Goal: Task Accomplishment & Management: Use online tool/utility

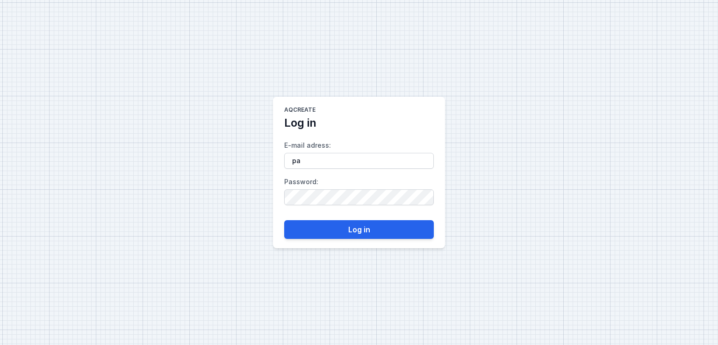
type input "[PERSON_NAME][EMAIL_ADDRESS][DOMAIN_NAME]"
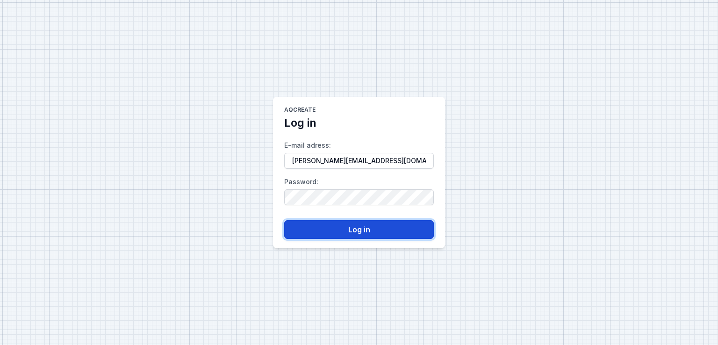
click at [312, 232] on button "Log in" at bounding box center [359, 229] width 150 height 19
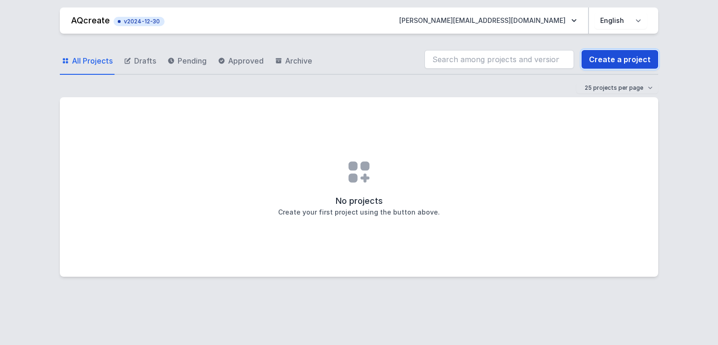
click at [602, 60] on link "Create a project" at bounding box center [620, 59] width 77 height 19
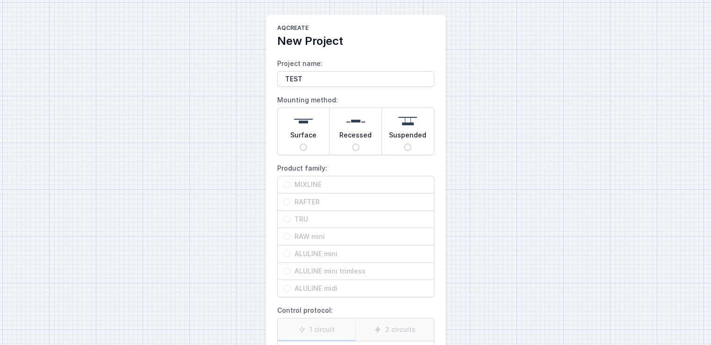
type input "TEST"
click at [301, 146] on input "Surface" at bounding box center [303, 147] width 7 height 7
radio input "true"
click at [286, 186] on input "MIXLINE" at bounding box center [286, 184] width 7 height 7
radio input "true"
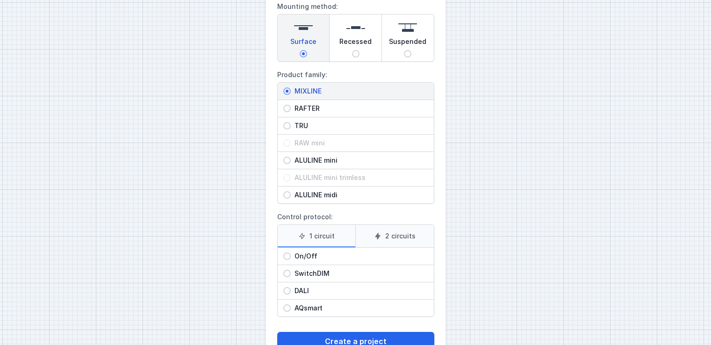
scroll to position [122, 0]
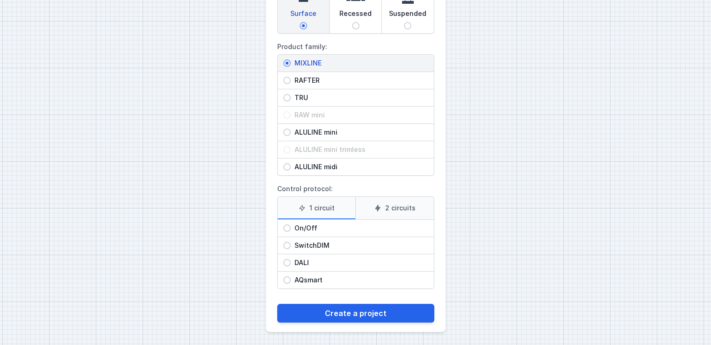
click at [287, 227] on input "On/Off" at bounding box center [286, 228] width 7 height 7
radio input "true"
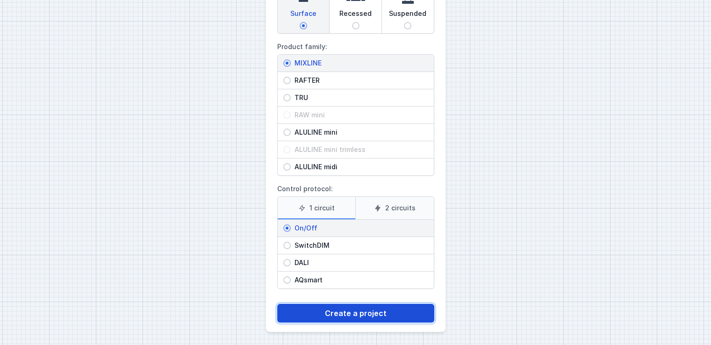
click at [350, 311] on button "Create a project" at bounding box center [355, 313] width 157 height 19
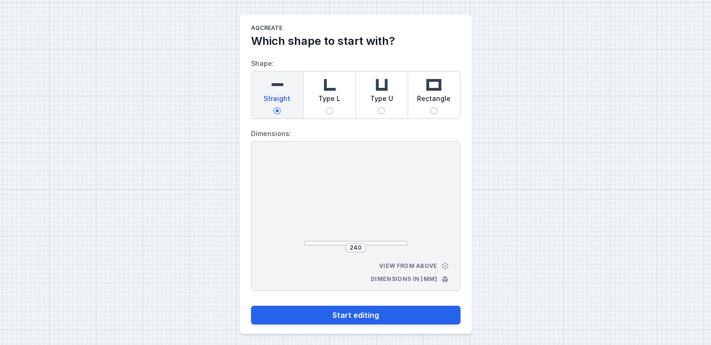
click at [328, 109] on input "Type L" at bounding box center [329, 110] width 7 height 7
radio input "true"
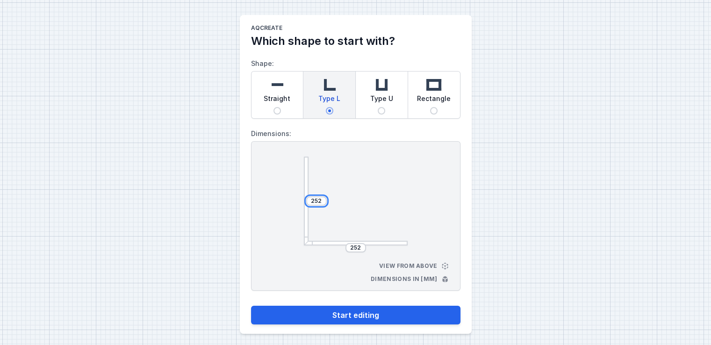
click at [316, 202] on input "252" at bounding box center [316, 200] width 15 height 7
type input "2"
type input "300"
click at [361, 246] on input "252" at bounding box center [355, 247] width 15 height 7
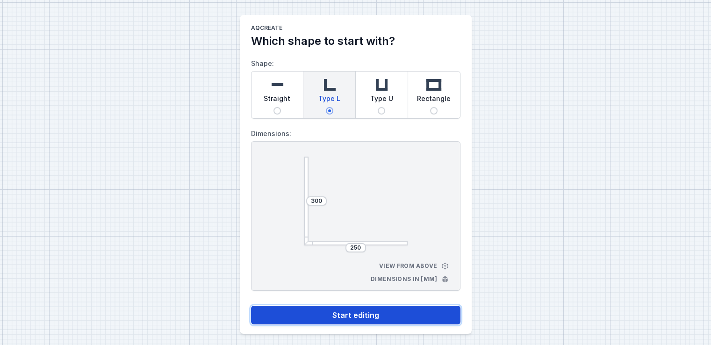
click at [342, 311] on button "Start editing" at bounding box center [356, 315] width 210 height 19
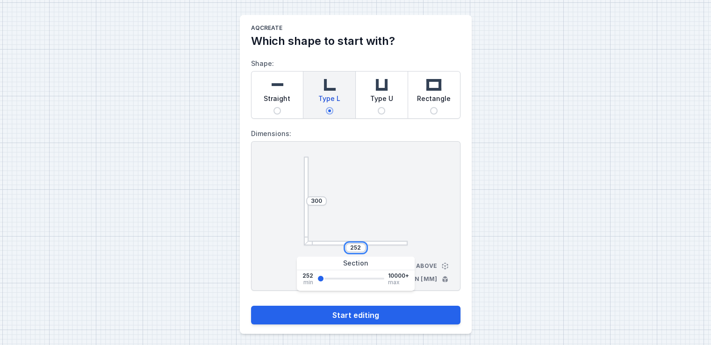
type input "252"
click at [251, 306] on button "Start editing" at bounding box center [356, 315] width 210 height 19
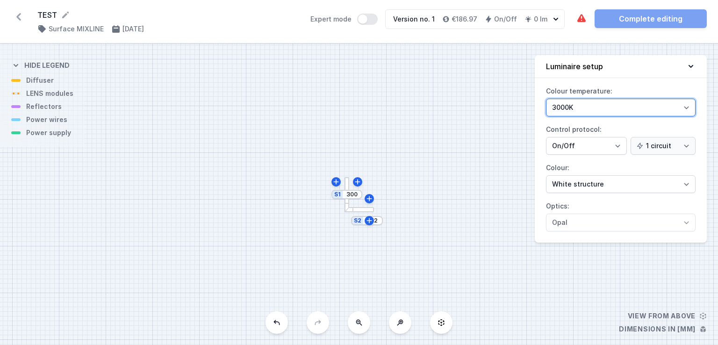
click at [688, 105] on select "3000K 4000K 2700K" at bounding box center [621, 108] width 150 height 18
select select "2700"
click at [546, 99] on select "3000K 4000K 2700K" at bounding box center [621, 108] width 150 height 18
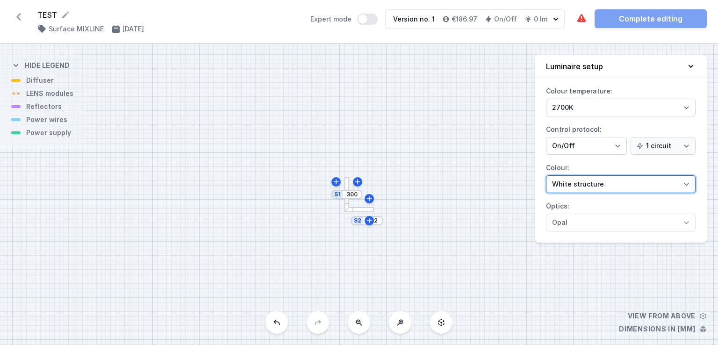
click at [688, 182] on select "White structure Black structure Gold structure Copper Gray Another colour (from…" at bounding box center [621, 184] width 150 height 18
select select "4"
click at [546, 175] on select "White structure Black structure Gold structure Copper Gray Another colour (from…" at bounding box center [621, 184] width 150 height 18
click at [335, 182] on icon at bounding box center [336, 181] width 7 height 7
type input "312"
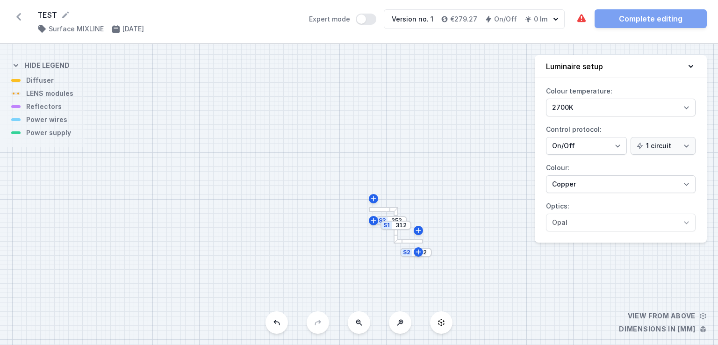
click at [274, 324] on icon at bounding box center [276, 322] width 7 height 7
click at [275, 322] on icon at bounding box center [277, 322] width 6 height 5
click at [19, 15] on icon at bounding box center [18, 16] width 5 height 7
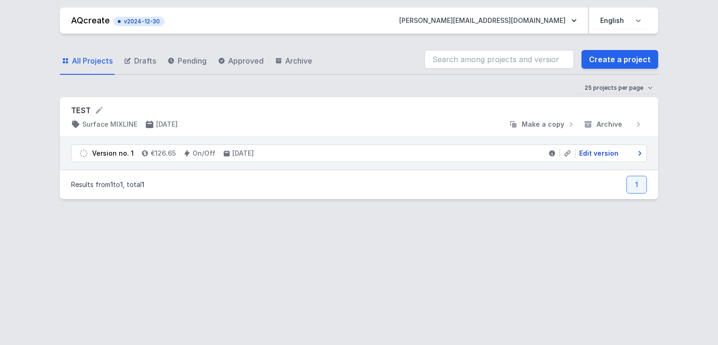
click at [590, 154] on span "Edit version" at bounding box center [599, 153] width 39 height 9
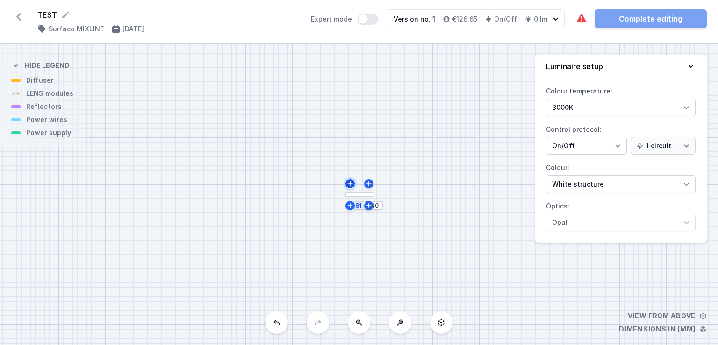
click at [351, 182] on icon at bounding box center [350, 183] width 7 height 7
type input "252"
click at [402, 326] on button at bounding box center [400, 323] width 22 height 22
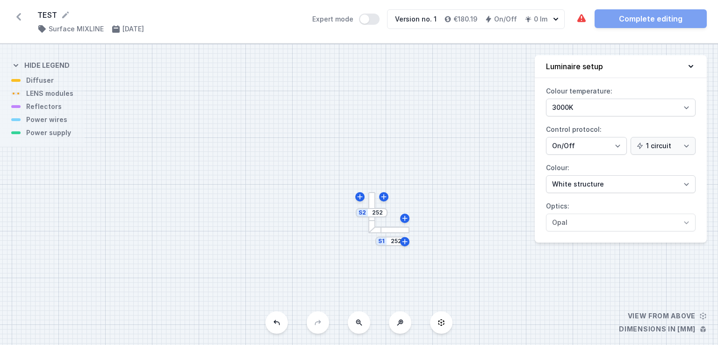
click at [402, 326] on button at bounding box center [400, 323] width 22 height 22
click at [402, 326] on div "S2 252 S1 252" at bounding box center [359, 194] width 718 height 301
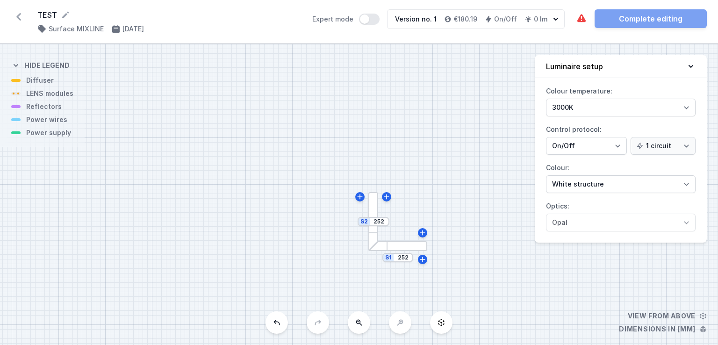
click at [402, 326] on div "S2 252 S1 252" at bounding box center [359, 194] width 718 height 301
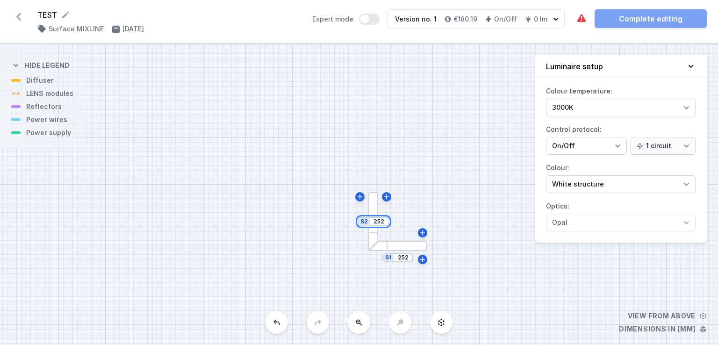
click at [385, 223] on input "252" at bounding box center [379, 221] width 15 height 7
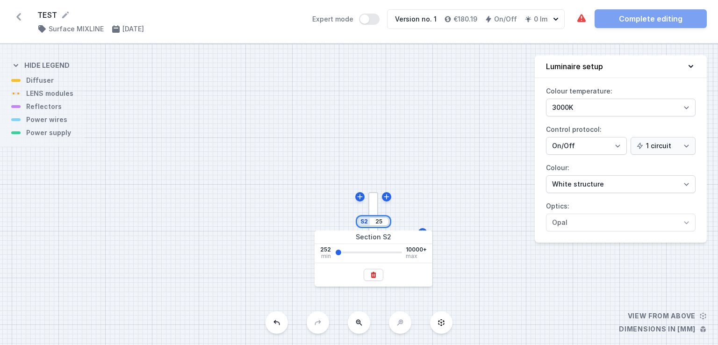
type input "2"
type input "500"
click at [455, 271] on div "S2 500 S1 252" at bounding box center [359, 194] width 718 height 301
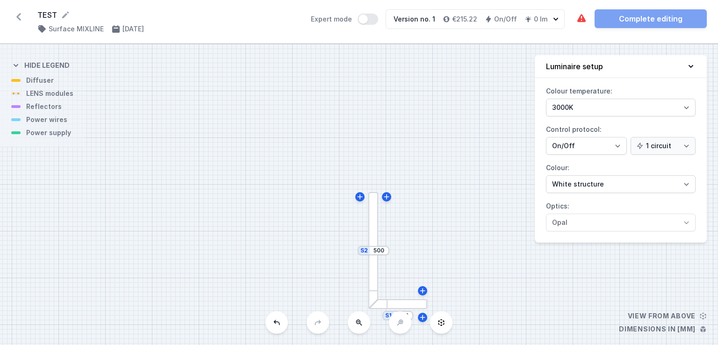
click at [386, 319] on div "S1 252" at bounding box center [398, 315] width 31 height 9
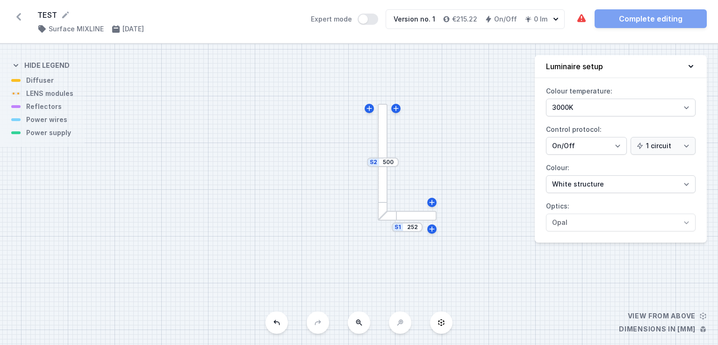
drag, startPoint x: 440, startPoint y: 300, endPoint x: 449, endPoint y: 211, distance: 88.9
click at [449, 211] on div "S2 500 S1 252" at bounding box center [359, 194] width 718 height 301
click at [414, 230] on input "252" at bounding box center [412, 227] width 15 height 7
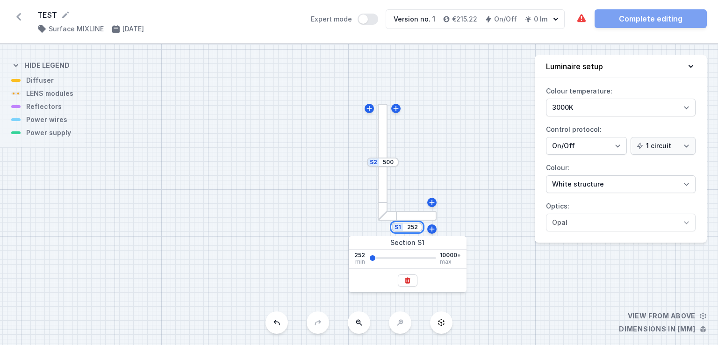
click at [419, 227] on input "252" at bounding box center [412, 227] width 15 height 7
type input "2"
type input "600"
click at [407, 279] on icon at bounding box center [407, 280] width 5 height 6
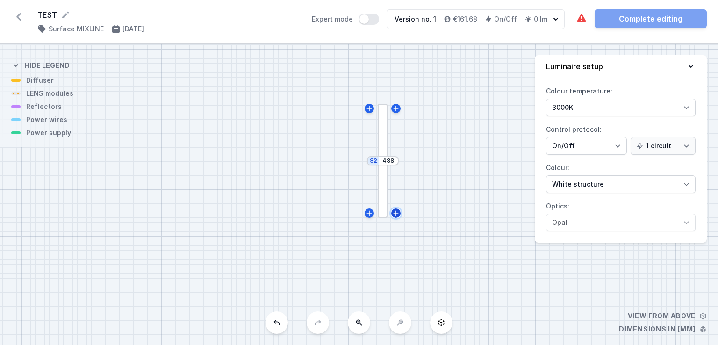
click at [395, 212] on icon at bounding box center [395, 213] width 7 height 7
type input "500"
click at [417, 231] on div "S3 252" at bounding box center [407, 227] width 31 height 9
click at [413, 229] on input "252" at bounding box center [413, 227] width 15 height 7
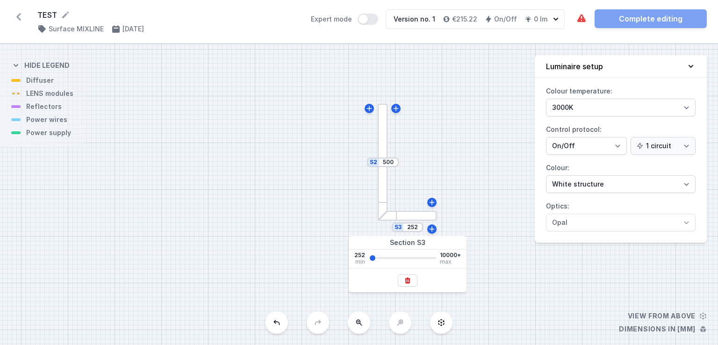
click at [421, 227] on div "S3 252" at bounding box center [407, 227] width 31 height 9
click at [415, 230] on input "252" at bounding box center [413, 227] width 15 height 7
type input "2"
type input "600"
click at [498, 268] on div "S3 600 S2 500" at bounding box center [359, 194] width 718 height 301
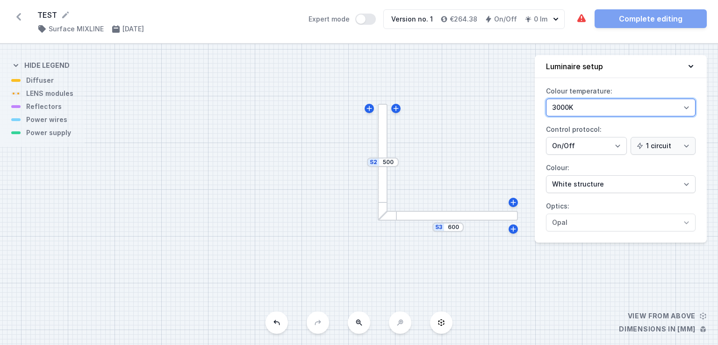
click at [684, 106] on select "3000K 4000K 2700K" at bounding box center [621, 108] width 150 height 18
select select "2700"
click at [546, 99] on select "3000K 4000K 2700K" at bounding box center [621, 108] width 150 height 18
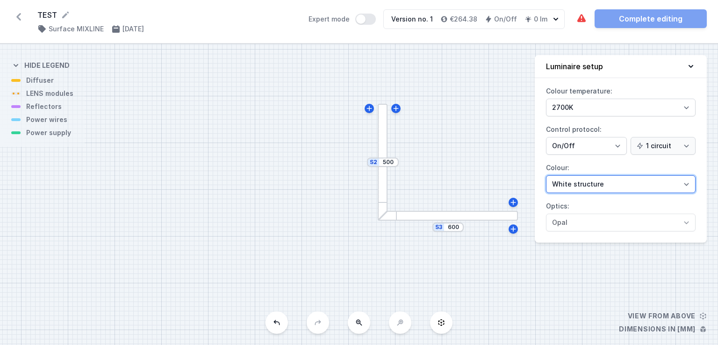
click at [685, 181] on select "White structure Black structure Gold structure Copper Gray Another colour (from…" at bounding box center [621, 184] width 150 height 18
select select "2"
click at [546, 175] on select "White structure Black structure Gold structure Copper Gray Another colour (from…" at bounding box center [621, 184] width 150 height 18
click at [633, 19] on div "The required parts have not been added. The luminous element has not been added…" at bounding box center [641, 18] width 131 height 19
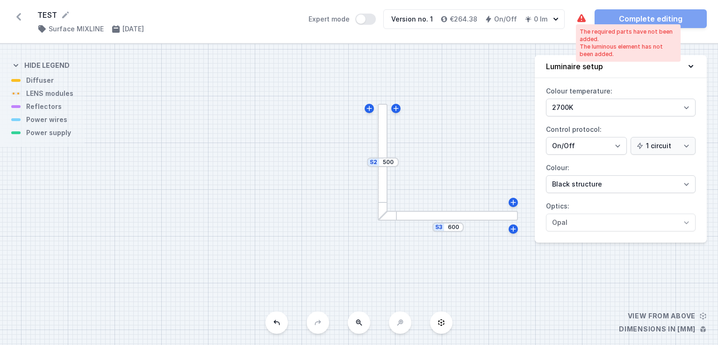
click at [581, 18] on icon at bounding box center [582, 18] width 8 height 8
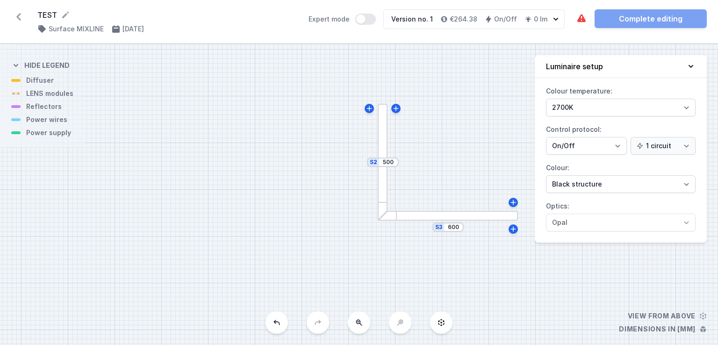
click at [381, 177] on div at bounding box center [383, 162] width 10 height 117
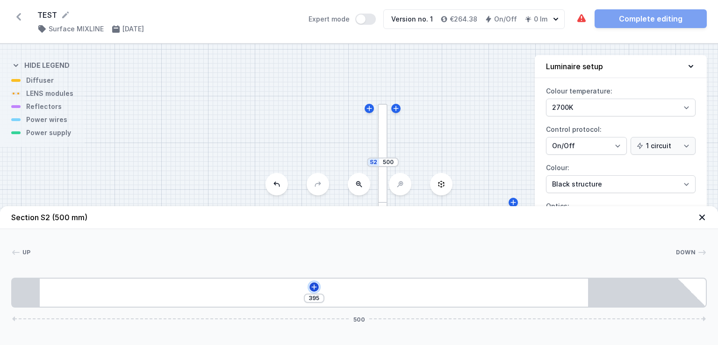
click at [313, 287] on icon at bounding box center [314, 286] width 5 height 5
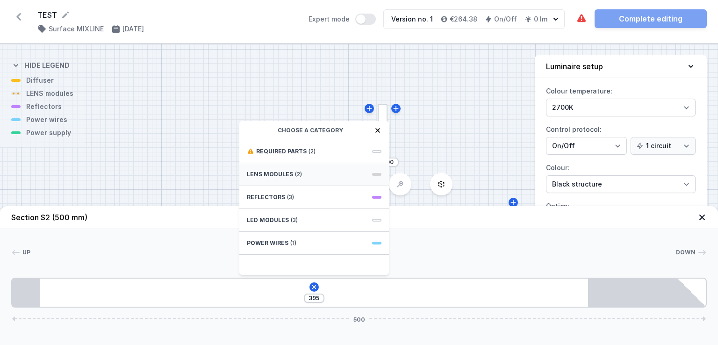
click at [282, 173] on span "LENS modules" at bounding box center [270, 174] width 46 height 7
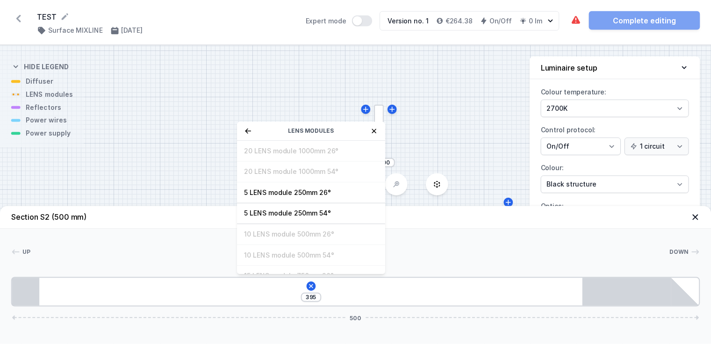
scroll to position [33, 0]
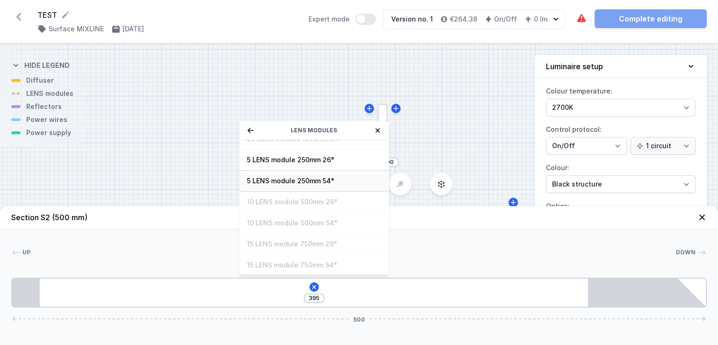
click at [291, 184] on span "5 LENS module 250mm 54°" at bounding box center [314, 180] width 135 height 9
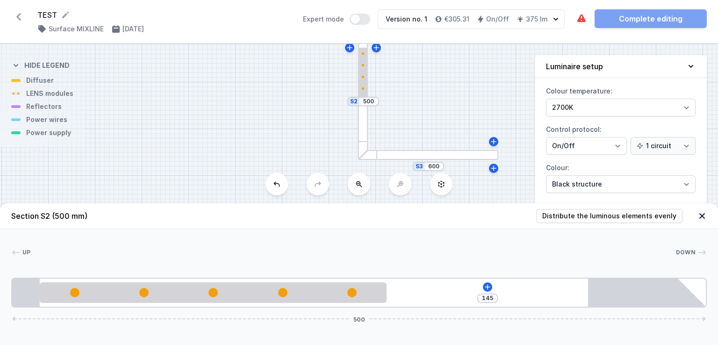
drag, startPoint x: 351, startPoint y: 153, endPoint x: 317, endPoint y: 130, distance: 41.0
click at [331, 92] on div "S3 600 S2 500" at bounding box center [359, 194] width 718 height 301
click at [415, 157] on div at bounding box center [428, 155] width 140 height 10
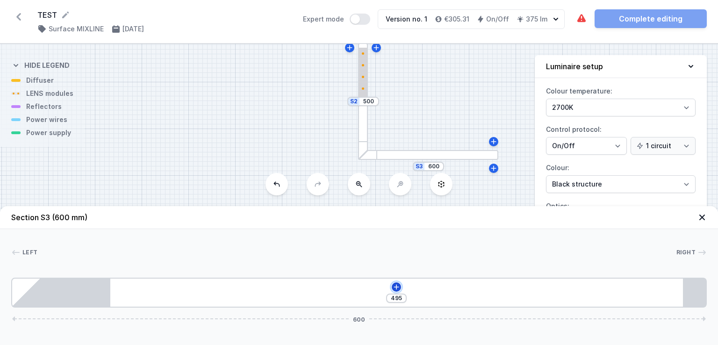
click at [397, 287] on icon at bounding box center [396, 286] width 5 height 5
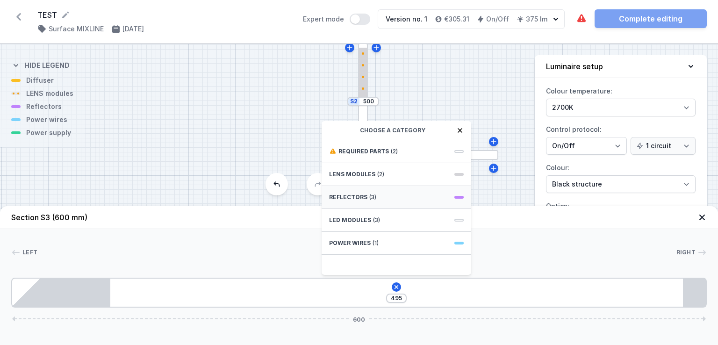
click at [348, 196] on span "Reflectors" at bounding box center [348, 197] width 38 height 7
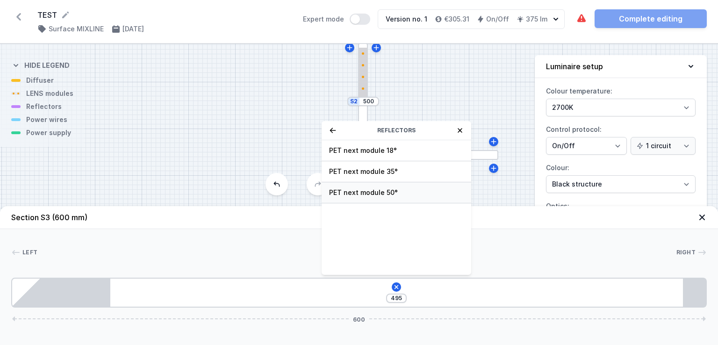
click at [350, 193] on span "PET next module 50°" at bounding box center [396, 192] width 135 height 9
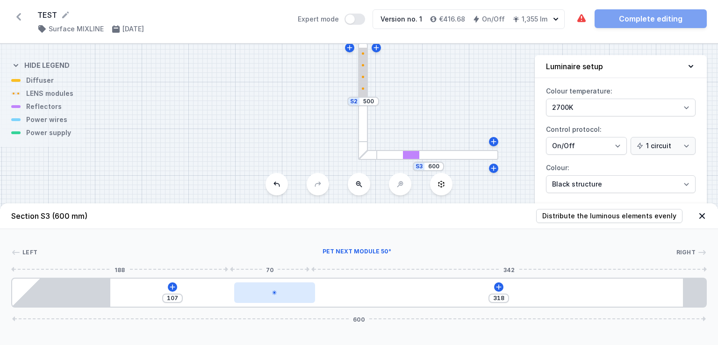
type input "314"
type input "111"
type input "309"
type input "116"
type input "304"
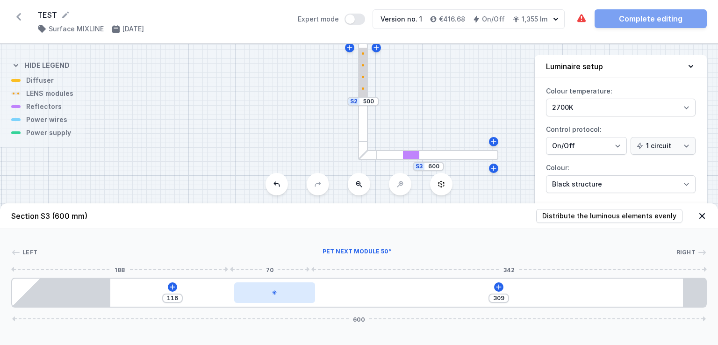
type input "121"
type input "303"
type input "122"
type input "301"
type input "124"
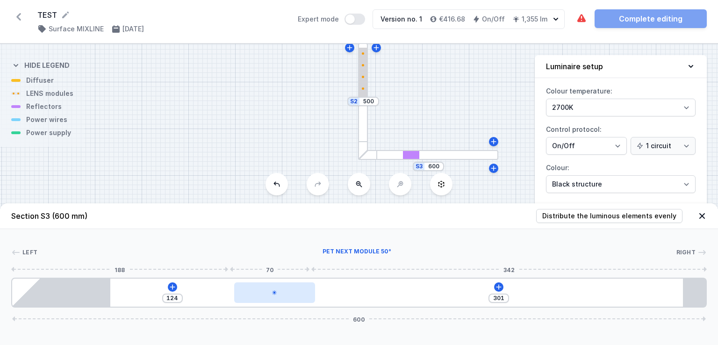
type input "300"
type input "125"
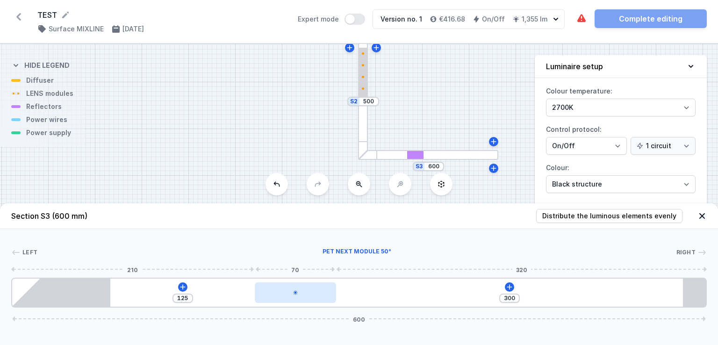
type input "301"
type input "124"
type input "316"
type input "109"
type input "328"
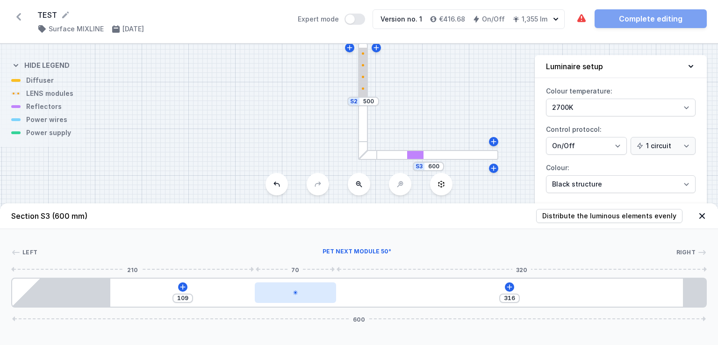
type input "97"
type input "337"
type input "88"
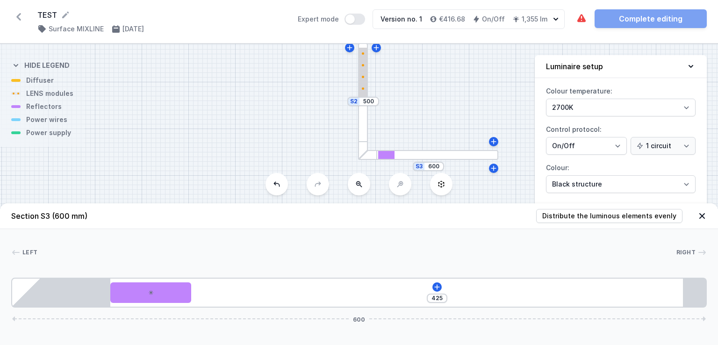
drag, startPoint x: 175, startPoint y: 296, endPoint x: 207, endPoint y: 294, distance: 31.4
click at [207, 294] on div "425 600" at bounding box center [359, 293] width 696 height 30
click at [437, 287] on icon at bounding box center [437, 286] width 5 height 5
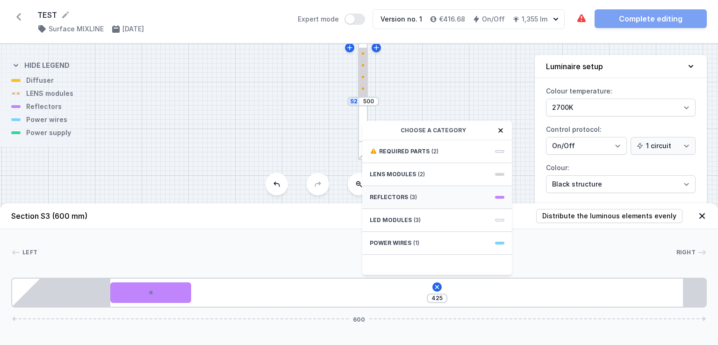
click at [393, 195] on span "Reflectors" at bounding box center [389, 197] width 38 height 7
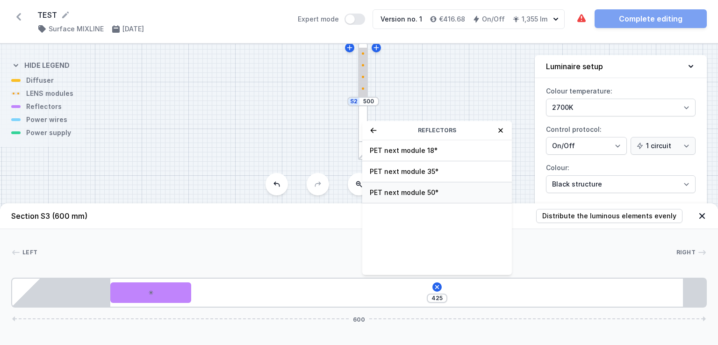
click at [393, 194] on span "PET next module 50°" at bounding box center [437, 192] width 135 height 9
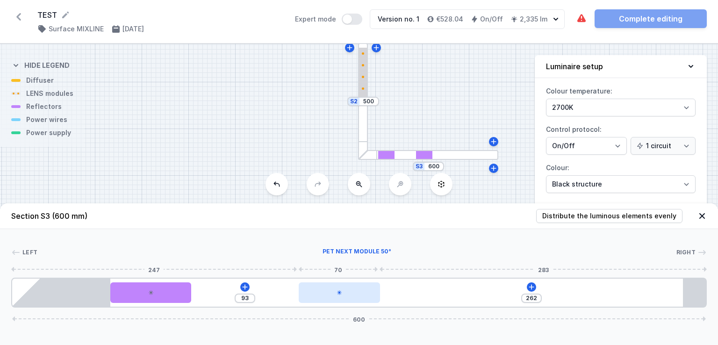
type input "258"
type input "97"
drag, startPoint x: 254, startPoint y: 293, endPoint x: 355, endPoint y: 296, distance: 100.6
click at [355, 296] on div at bounding box center [344, 293] width 81 height 21
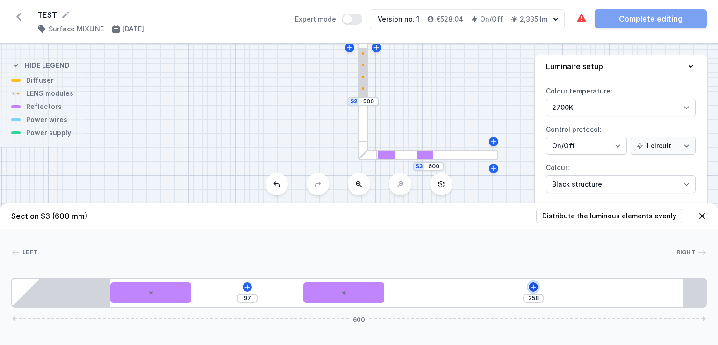
click at [532, 287] on icon at bounding box center [533, 286] width 5 height 5
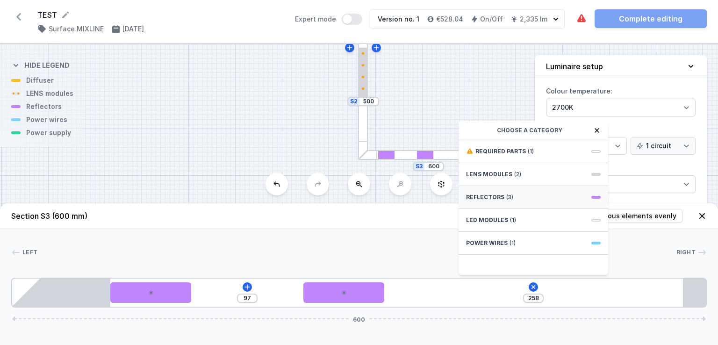
click at [486, 196] on span "Reflectors" at bounding box center [485, 197] width 38 height 7
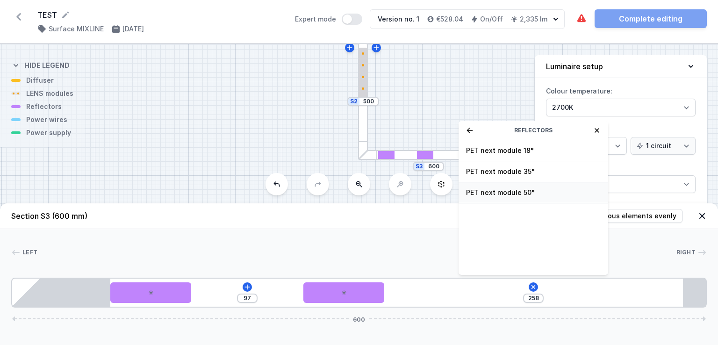
click at [489, 189] on span "PET next module 50°" at bounding box center [533, 192] width 135 height 9
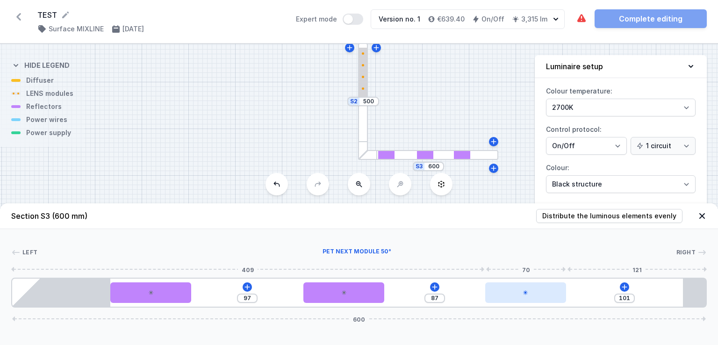
type input "100"
type input "88"
type input "99"
type input "89"
type input "98"
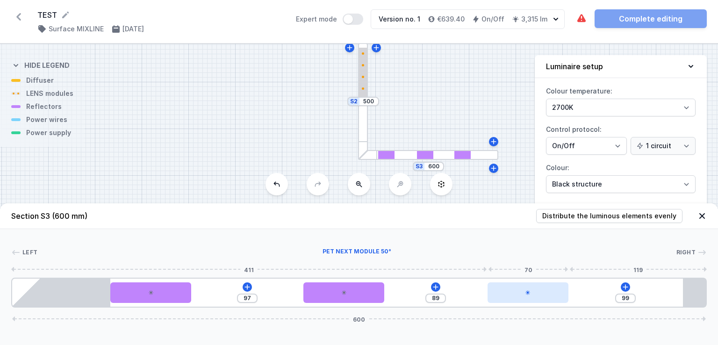
type input "90"
type input "97"
type input "91"
type input "95"
type input "93"
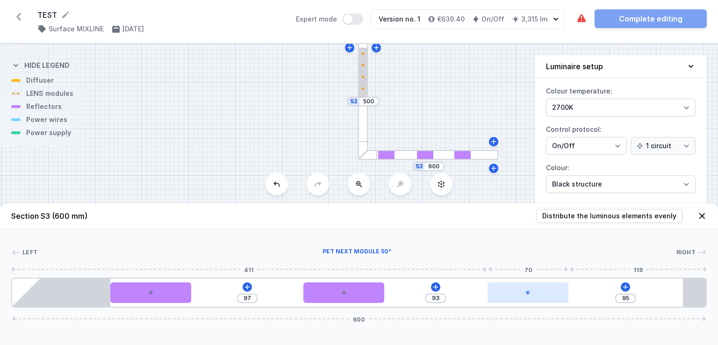
type input "88"
type input "100"
type input "87"
type input "101"
type input "88"
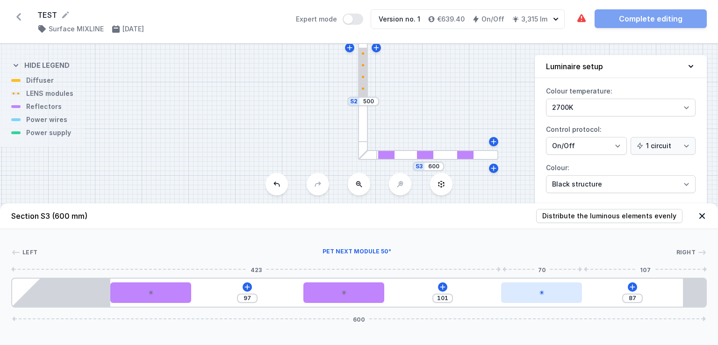
type input "100"
type input "89"
type input "99"
type input "90"
type input "98"
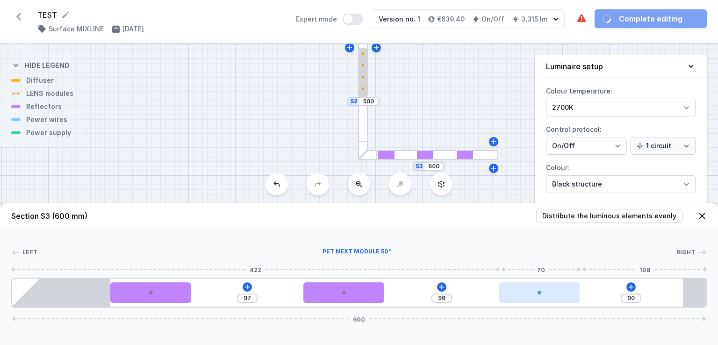
type input "91"
type input "97"
type input "92"
drag, startPoint x: 421, startPoint y: 292, endPoint x: 538, endPoint y: 297, distance: 117.0
click at [538, 297] on div at bounding box center [536, 293] width 81 height 21
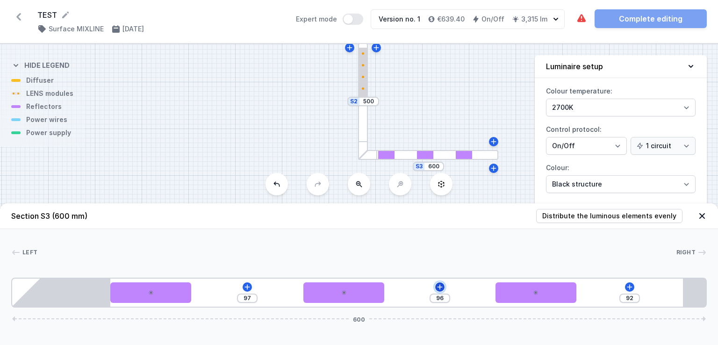
click at [437, 286] on icon at bounding box center [439, 286] width 7 height 7
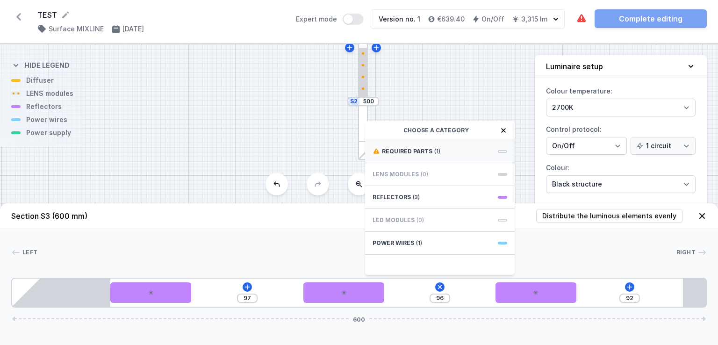
click at [402, 151] on span "Required parts" at bounding box center [407, 151] width 51 height 7
click at [405, 153] on span "Hole for power supply cable" at bounding box center [440, 150] width 135 height 9
type input "26"
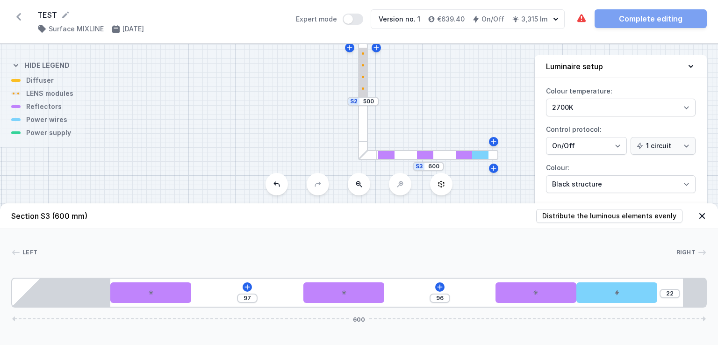
drag, startPoint x: 414, startPoint y: 294, endPoint x: 664, endPoint y: 298, distance: 250.3
click at [439, 289] on icon at bounding box center [439, 286] width 7 height 7
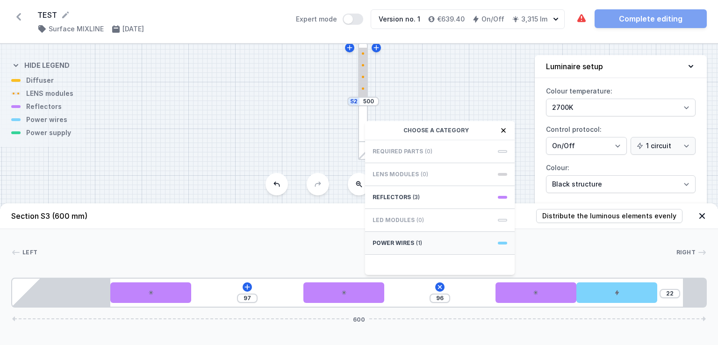
click at [406, 241] on span "Power wires" at bounding box center [394, 242] width 42 height 7
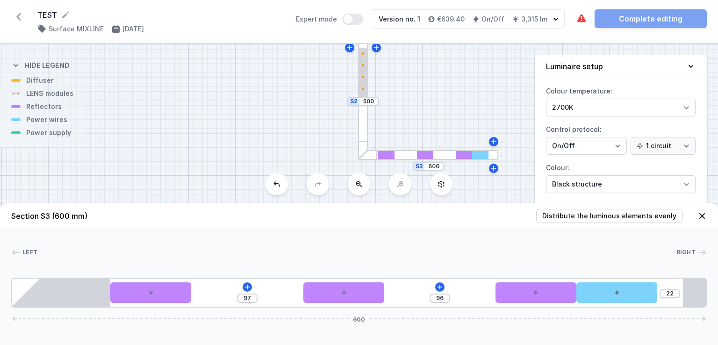
click at [363, 119] on div at bounding box center [363, 101] width 10 height 117
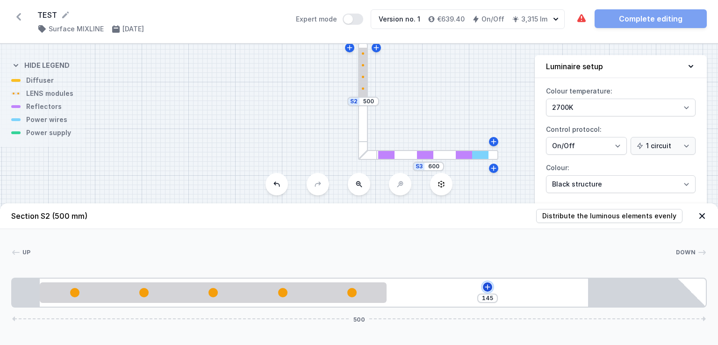
click at [489, 287] on icon at bounding box center [487, 286] width 5 height 5
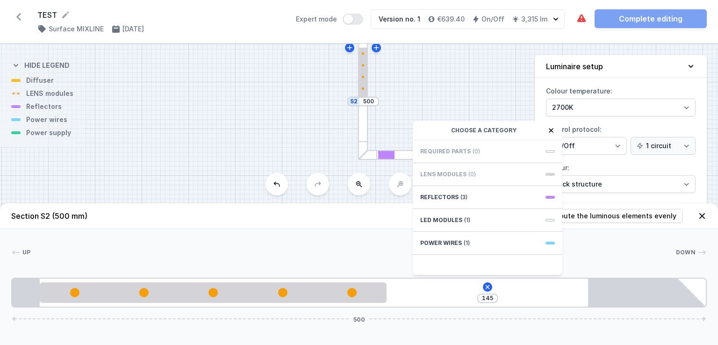
click at [441, 150] on span "Required parts" at bounding box center [446, 151] width 51 height 7
click at [449, 243] on span "Power wires" at bounding box center [442, 242] width 42 height 7
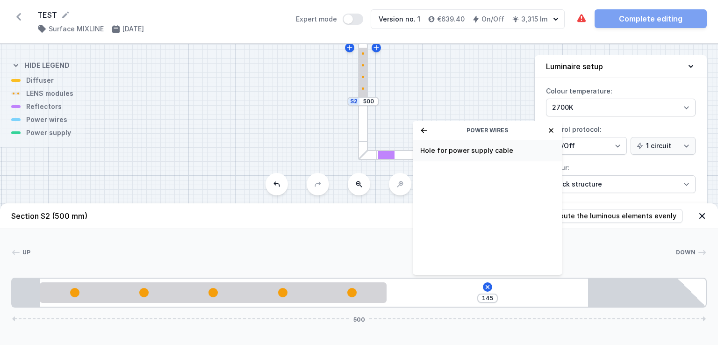
click at [455, 152] on span "Hole for power supply cable" at bounding box center [488, 150] width 135 height 9
type input "75"
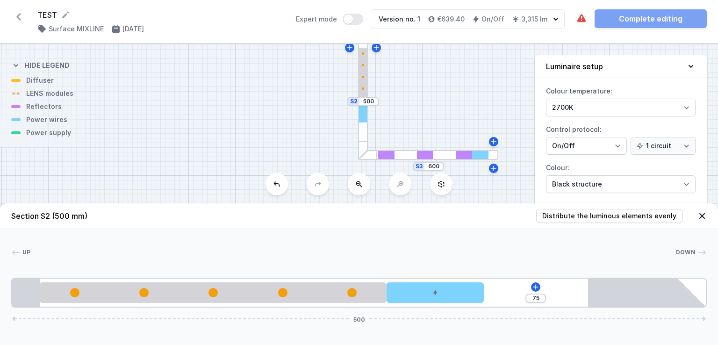
drag, startPoint x: 420, startPoint y: 294, endPoint x: 486, endPoint y: 290, distance: 66.6
click at [513, 295] on div "75 500" at bounding box center [359, 293] width 696 height 30
drag, startPoint x: 453, startPoint y: 294, endPoint x: 500, endPoint y: 289, distance: 47.0
click at [529, 290] on div "75 500" at bounding box center [359, 293] width 696 height 30
drag, startPoint x: 415, startPoint y: 291, endPoint x: 186, endPoint y: 212, distance: 242.9
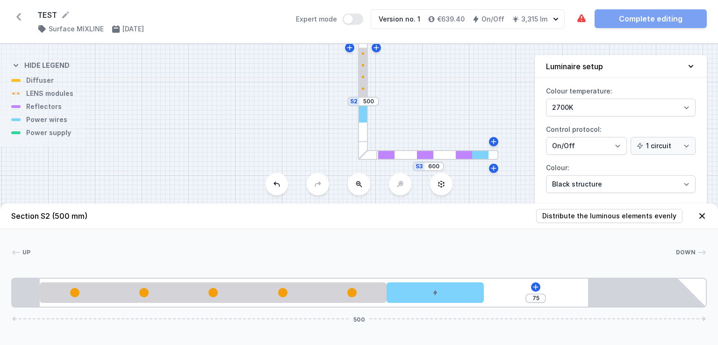
click at [186, 212] on header "Section S2 (500 mm) Distribute the luminous elements evenly" at bounding box center [359, 216] width 718 height 26
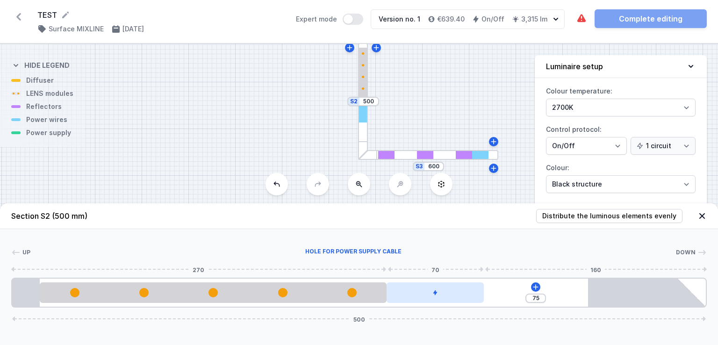
click at [434, 297] on div at bounding box center [435, 293] width 97 height 21
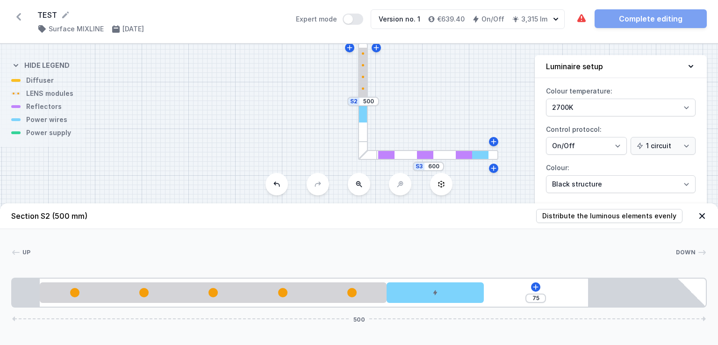
drag, startPoint x: 438, startPoint y: 296, endPoint x: 362, endPoint y: 117, distance: 194.7
click at [362, 117] on div at bounding box center [363, 114] width 8 height 16
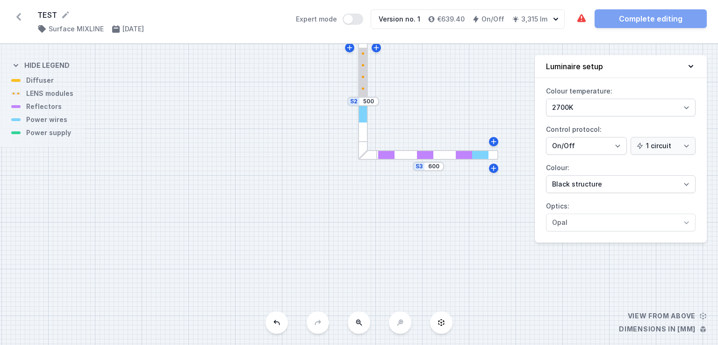
click at [364, 132] on div at bounding box center [363, 101] width 10 height 117
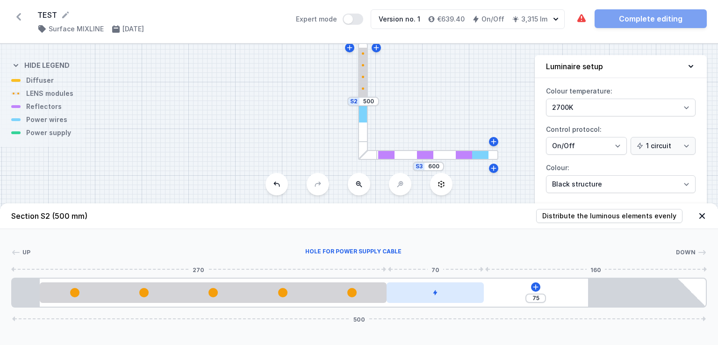
click at [464, 294] on div at bounding box center [435, 293] width 97 height 21
drag, startPoint x: 465, startPoint y: 294, endPoint x: 246, endPoint y: 216, distance: 233.3
click at [246, 216] on header "Section S2 (500 mm) Distribute the luminous elements evenly" at bounding box center [359, 216] width 718 height 26
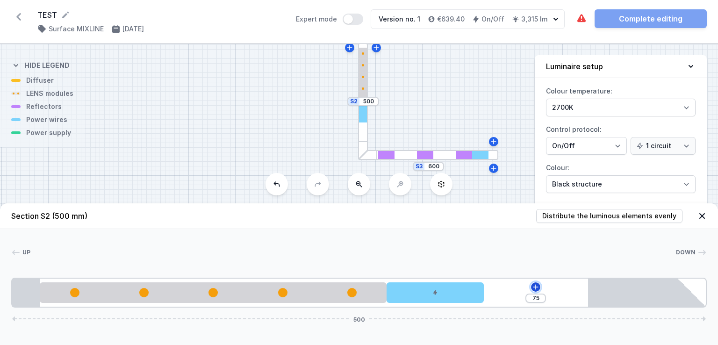
click at [536, 288] on icon at bounding box center [535, 286] width 7 height 7
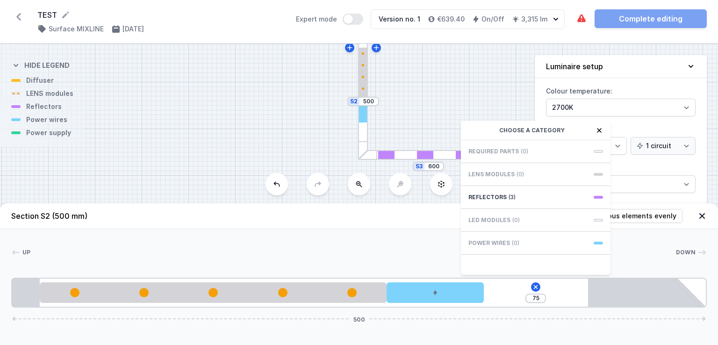
click at [489, 241] on span "Power wires" at bounding box center [490, 242] width 42 height 7
click at [492, 241] on span "Power wires" at bounding box center [490, 242] width 42 height 7
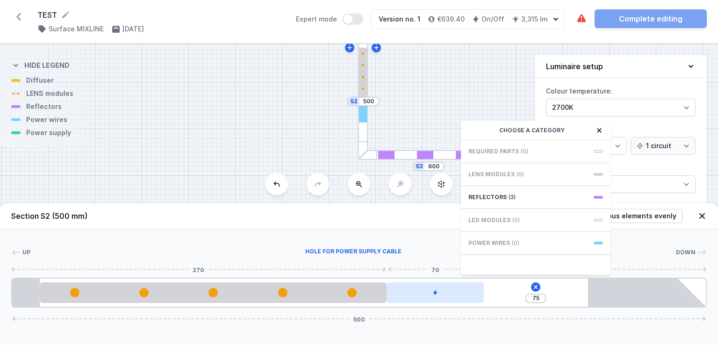
click at [467, 296] on div at bounding box center [435, 293] width 97 height 21
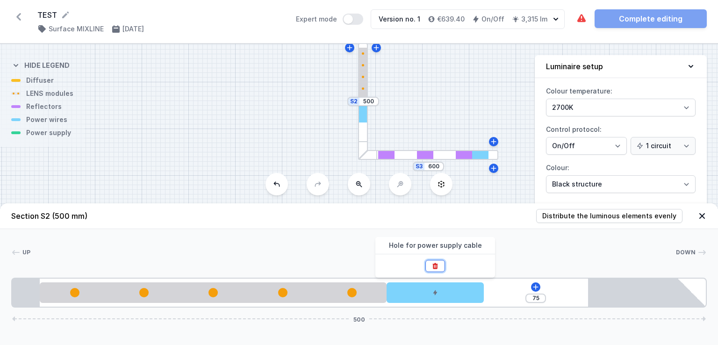
click at [432, 265] on icon at bounding box center [435, 265] width 7 height 7
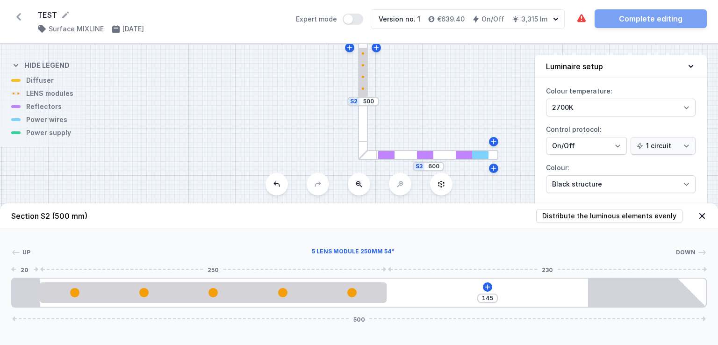
drag, startPoint x: 335, startPoint y: 296, endPoint x: 380, endPoint y: 328, distance: 55.3
click at [379, 330] on div "Section S2 (500 mm) Distribute the luminous elements evenly Up 5 LENS module 25…" at bounding box center [359, 274] width 718 height 142
click at [487, 285] on icon at bounding box center [487, 286] width 7 height 7
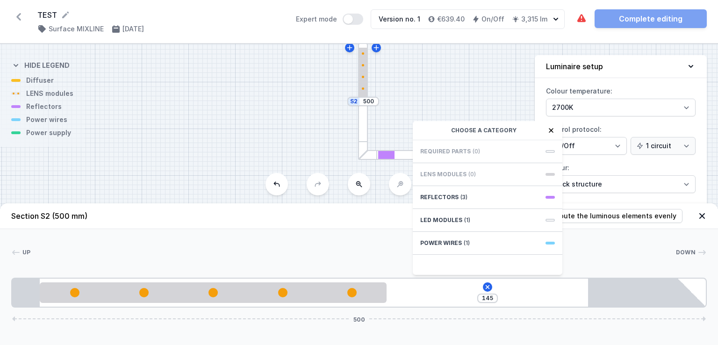
click at [453, 173] on span "LENS modules" at bounding box center [444, 174] width 46 height 7
click at [451, 195] on span "Reflectors" at bounding box center [440, 197] width 38 height 7
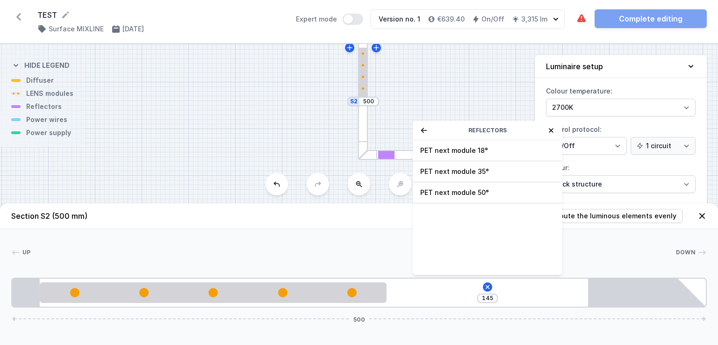
drag, startPoint x: 453, startPoint y: 194, endPoint x: 419, endPoint y: 285, distance: 97.2
click at [419, 286] on div "145 Reflectors PET next module 18° PET next module 35° PET next module 50° 500" at bounding box center [359, 293] width 696 height 30
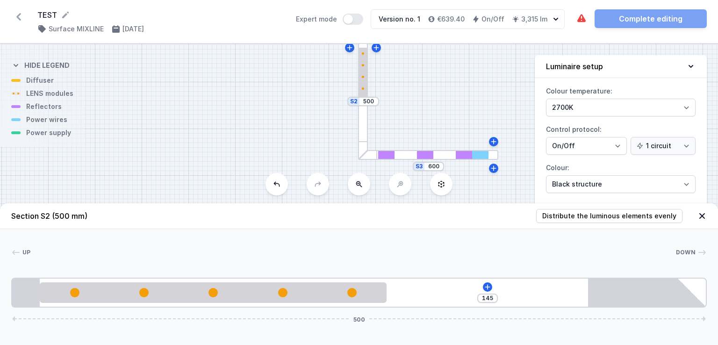
click at [412, 156] on div at bounding box center [428, 155] width 140 height 10
type input "22"
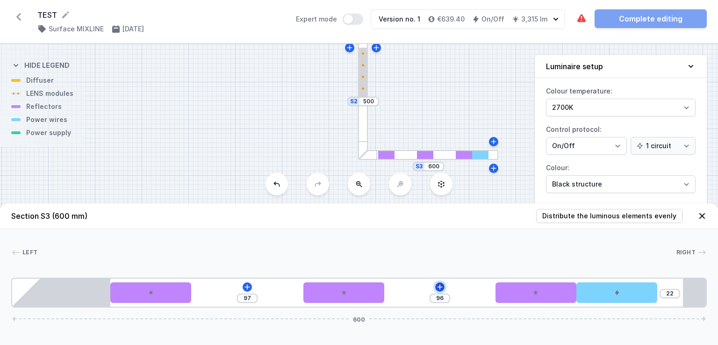
click at [441, 287] on icon at bounding box center [440, 286] width 5 height 5
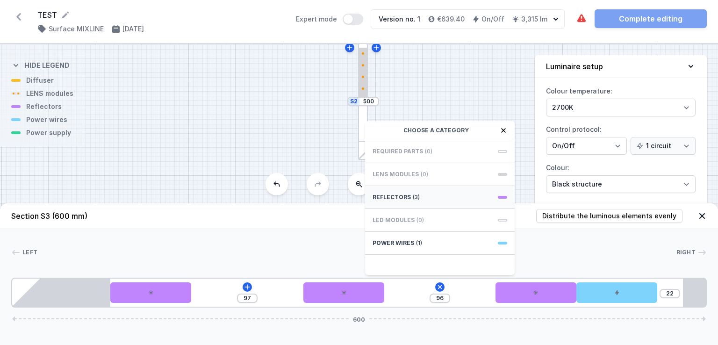
click at [402, 196] on span "Reflectors" at bounding box center [392, 197] width 38 height 7
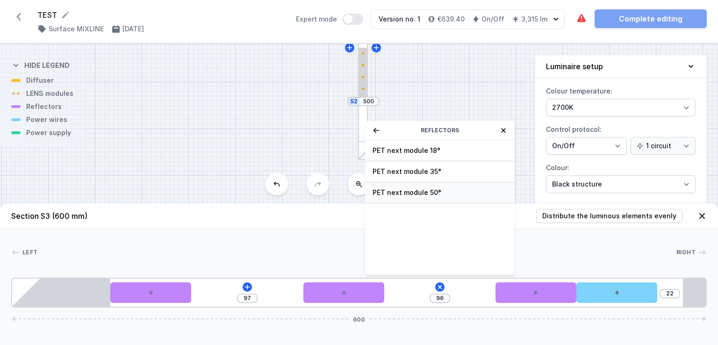
drag, startPoint x: 404, startPoint y: 193, endPoint x: 394, endPoint y: 196, distance: 10.6
click at [394, 196] on span "PET next module 50°" at bounding box center [440, 192] width 135 height 9
type input "26"
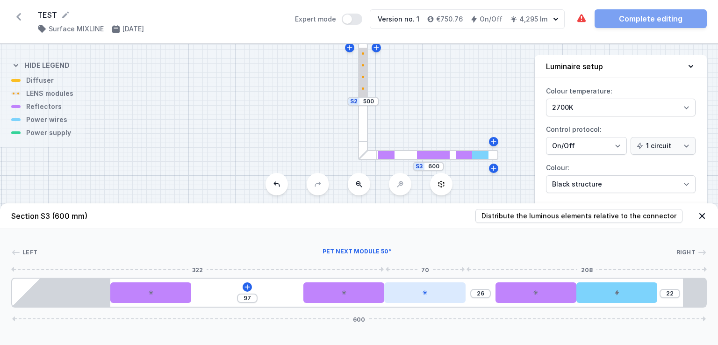
click at [415, 294] on div at bounding box center [425, 293] width 81 height 21
drag, startPoint x: 415, startPoint y: 294, endPoint x: 285, endPoint y: 261, distance: 134.1
click at [285, 261] on div "Left Right 1 2 2 2 2 3 4 97 26 22 600 85 70 97 70 70 26 70 70 42 85 495 20 600" at bounding box center [359, 268] width 718 height 79
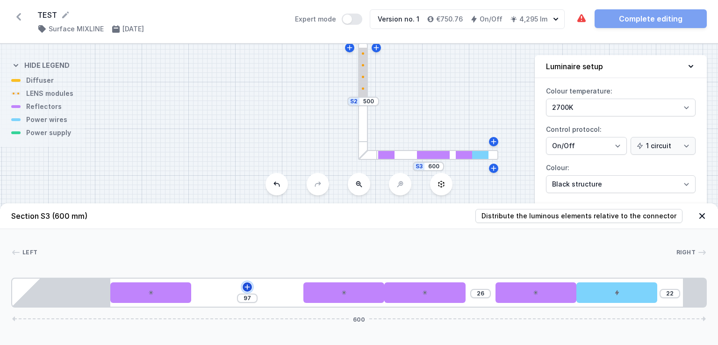
click at [247, 289] on icon at bounding box center [247, 286] width 7 height 7
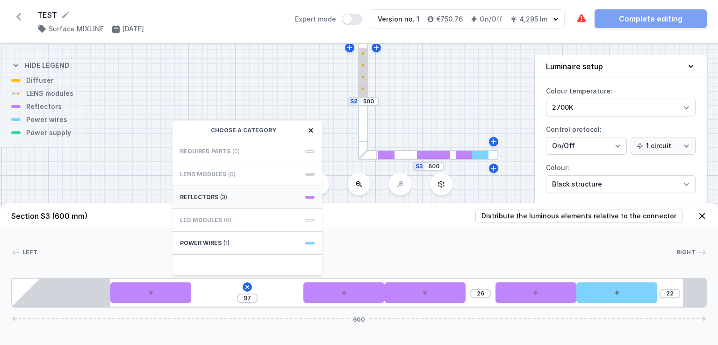
click at [223, 194] on span "(3)" at bounding box center [223, 197] width 7 height 7
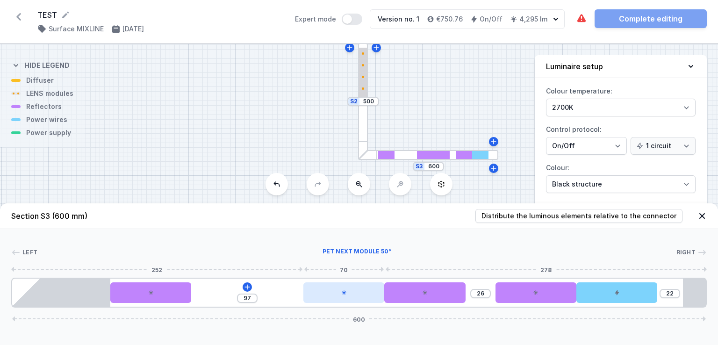
click at [316, 294] on div at bounding box center [344, 293] width 81 height 21
drag, startPoint x: 316, startPoint y: 294, endPoint x: 311, endPoint y: 296, distance: 5.9
click at [311, 296] on div at bounding box center [344, 293] width 81 height 21
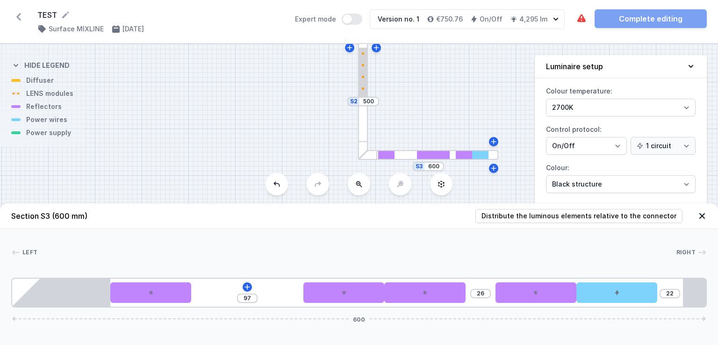
drag, startPoint x: 422, startPoint y: 298, endPoint x: 283, endPoint y: 326, distance: 142.3
click at [283, 326] on div "Section S3 (600 mm) Distribute the luminous elements relative to the connector …" at bounding box center [359, 274] width 718 height 142
click at [247, 286] on icon at bounding box center [247, 286] width 5 height 5
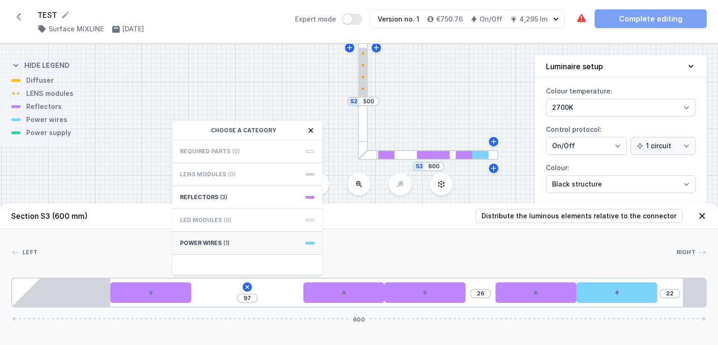
click at [224, 242] on span "(1)" at bounding box center [227, 242] width 6 height 7
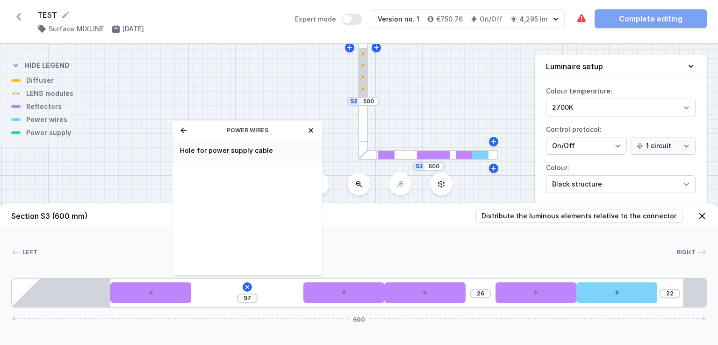
click at [245, 149] on span "Hole for power supply cable" at bounding box center [247, 150] width 135 height 9
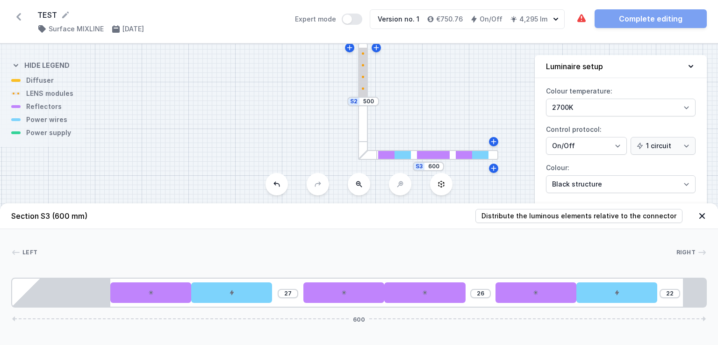
drag, startPoint x: 258, startPoint y: 298, endPoint x: 226, endPoint y: 249, distance: 58.5
click at [226, 249] on div at bounding box center [356, 252] width 639 height 9
click at [288, 292] on input "27" at bounding box center [288, 293] width 15 height 7
click at [254, 294] on div at bounding box center [231, 293] width 81 height 21
click at [230, 264] on icon at bounding box center [231, 266] width 5 height 6
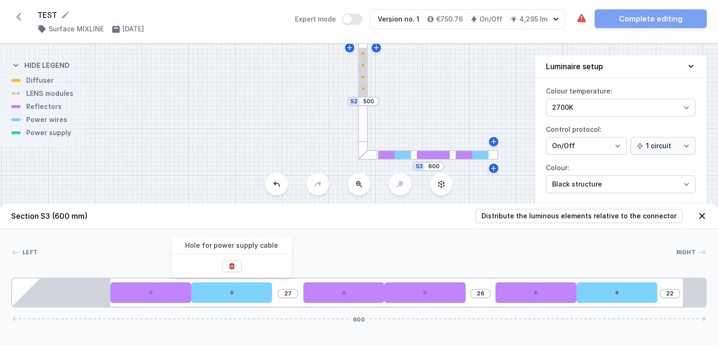
type input "97"
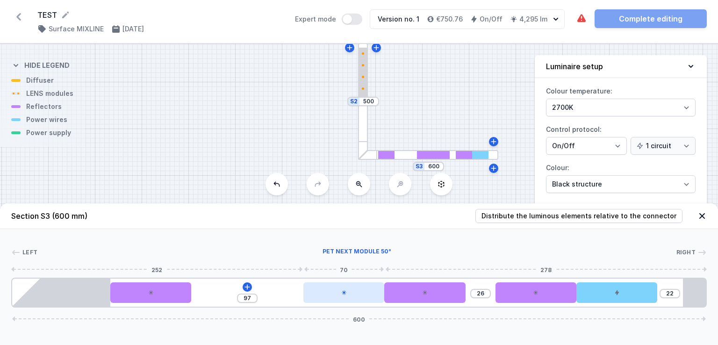
click at [339, 295] on div at bounding box center [344, 293] width 81 height 21
select select "1521"
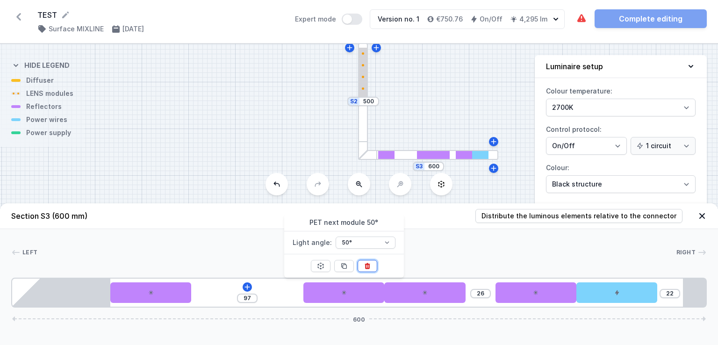
click at [367, 266] on icon at bounding box center [367, 266] width 5 height 6
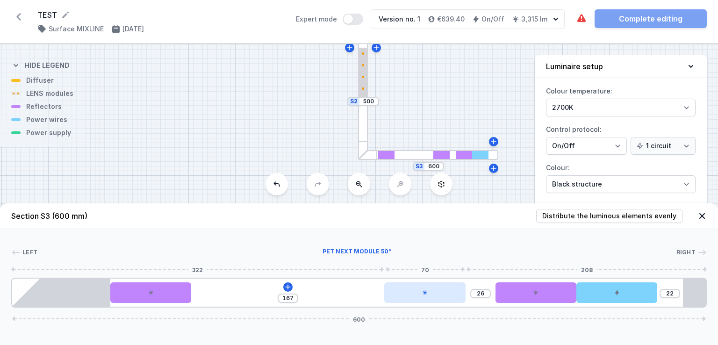
type input "23"
type input "170"
click at [433, 296] on div at bounding box center [425, 293] width 81 height 21
click at [433, 296] on div at bounding box center [428, 293] width 81 height 21
select select "1521"
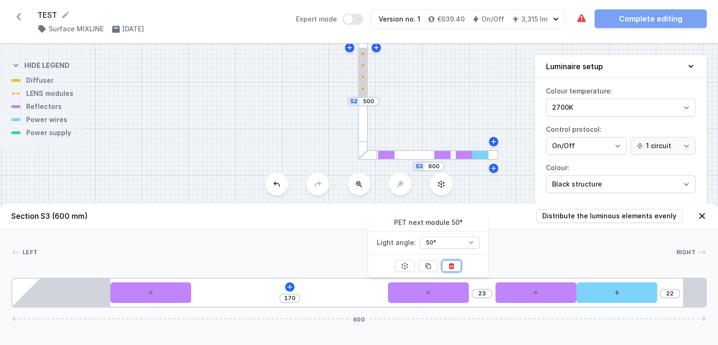
click at [451, 264] on icon at bounding box center [452, 266] width 5 height 6
type input "263"
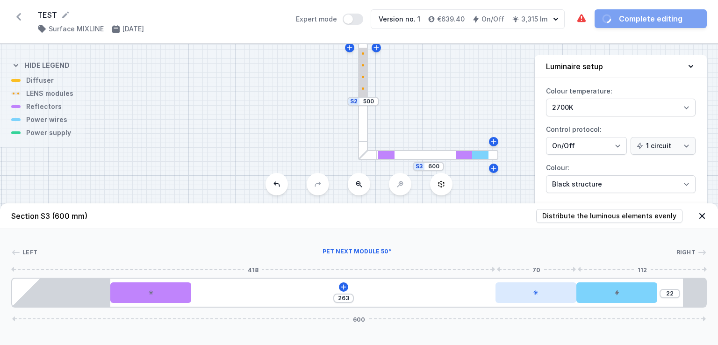
click at [526, 289] on div at bounding box center [536, 293] width 81 height 21
select select "1521"
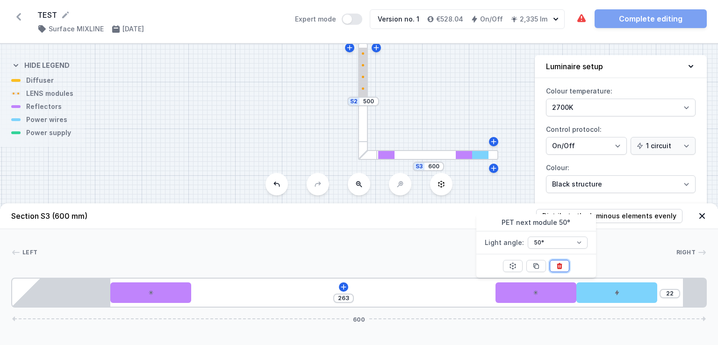
click at [560, 266] on icon at bounding box center [559, 265] width 7 height 7
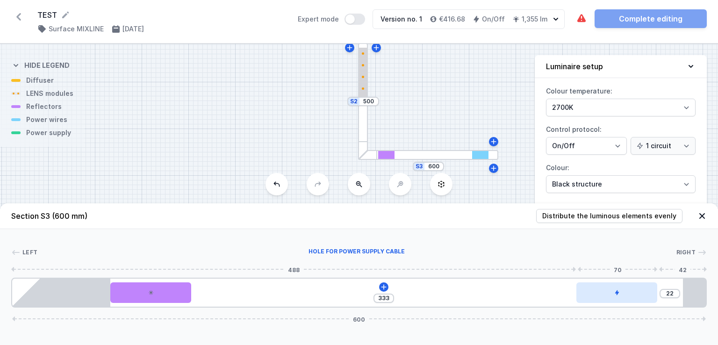
click at [616, 296] on div at bounding box center [617, 293] width 81 height 21
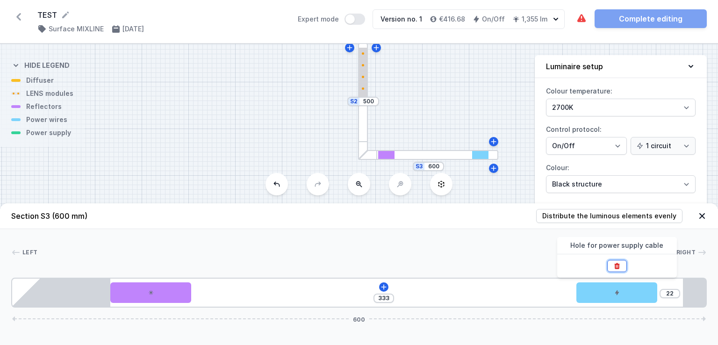
click at [615, 266] on icon at bounding box center [617, 265] width 7 height 7
type input "425"
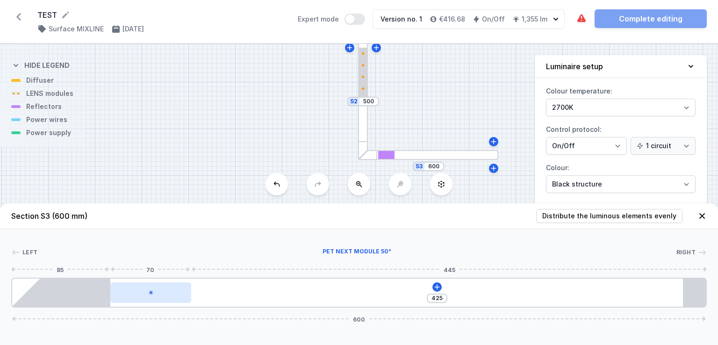
click at [188, 291] on div at bounding box center [150, 293] width 81 height 21
select select "1521"
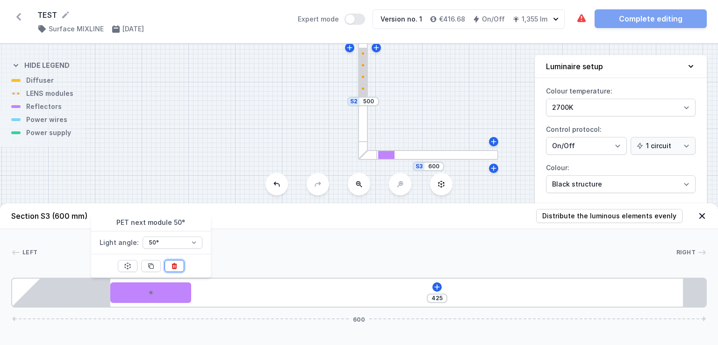
click at [171, 265] on icon at bounding box center [174, 265] width 7 height 7
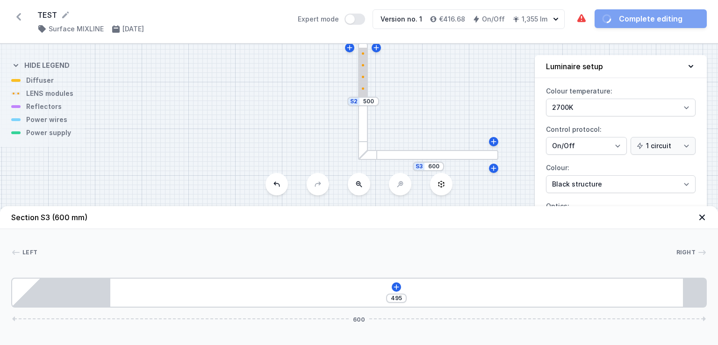
click at [365, 116] on div at bounding box center [363, 101] width 10 height 117
type input "145"
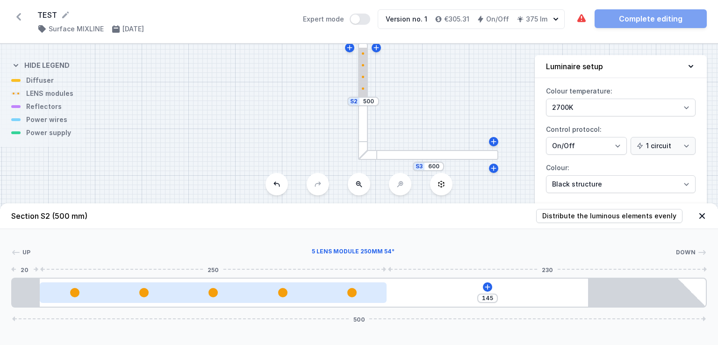
click at [298, 296] on div at bounding box center [213, 292] width 347 height 9
select select "1514"
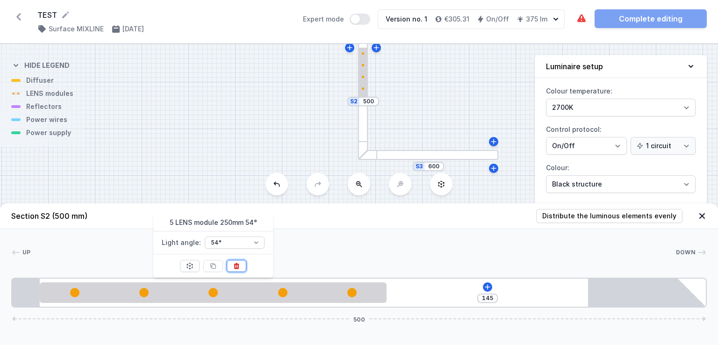
click at [239, 269] on icon at bounding box center [236, 265] width 7 height 7
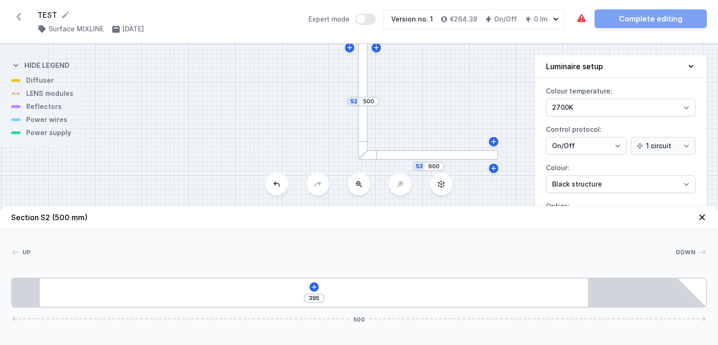
click at [460, 156] on div at bounding box center [428, 155] width 140 height 10
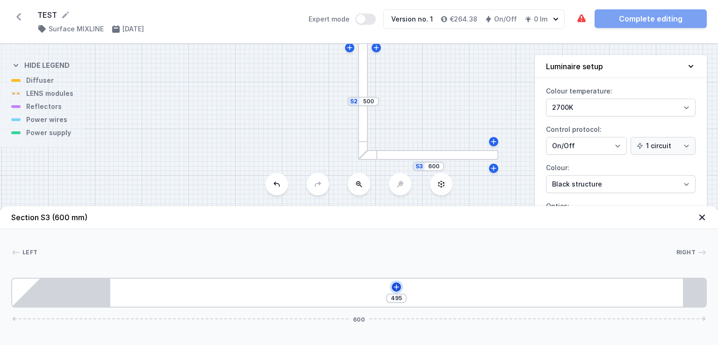
click at [396, 288] on icon at bounding box center [396, 286] width 7 height 7
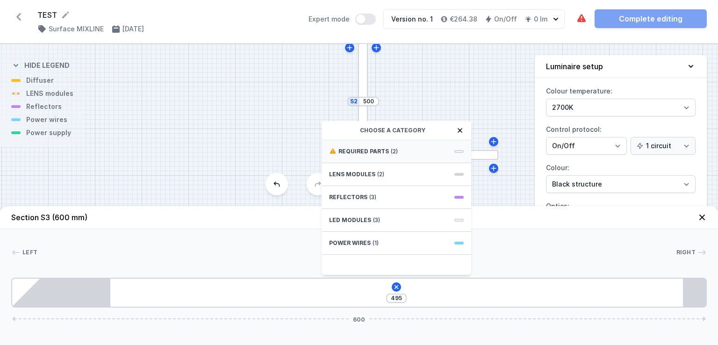
click at [376, 150] on span "Required parts" at bounding box center [364, 151] width 51 height 7
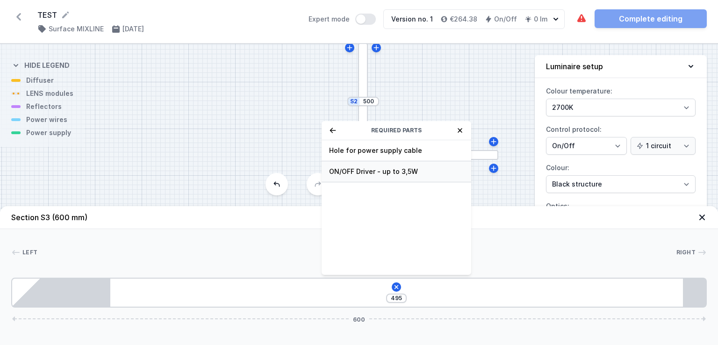
click at [372, 172] on span "ON/OFF Driver - up to 3,5W" at bounding box center [396, 171] width 135 height 9
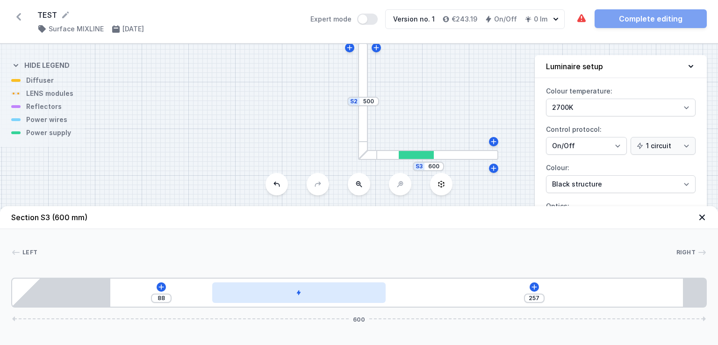
type input "243"
type input "102"
type input "228"
type input "117"
type input "217"
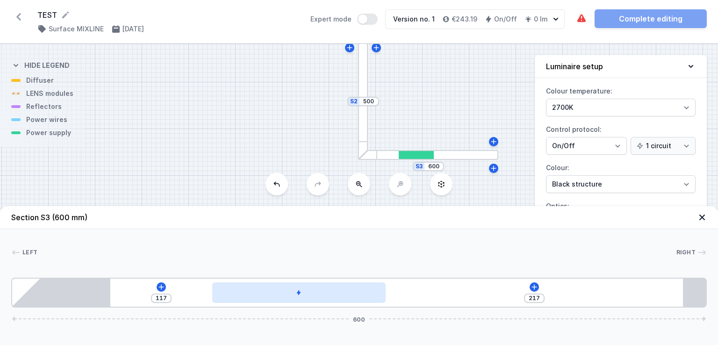
type input "128"
type input "205"
type input "140"
type input "195"
type input "150"
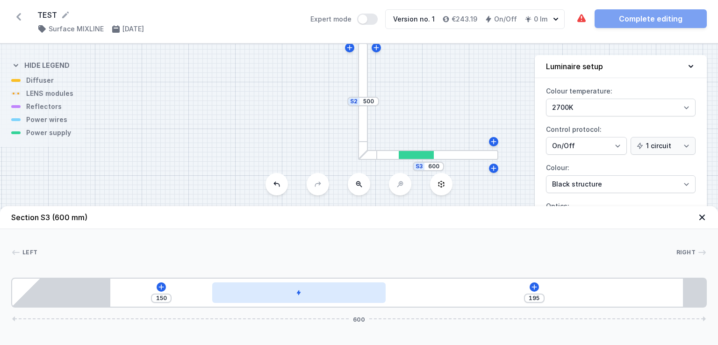
type input "177"
type input "168"
type input "166"
type input "179"
type input "162"
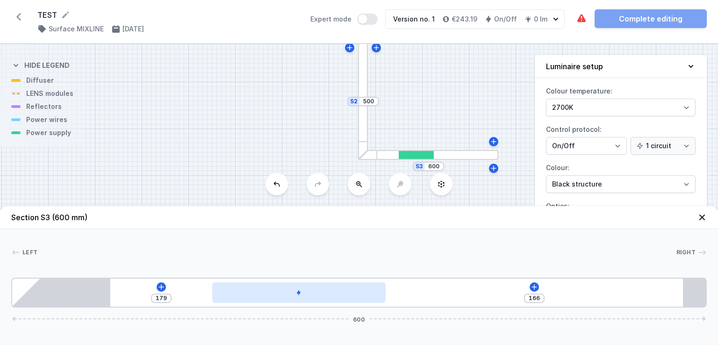
type input "183"
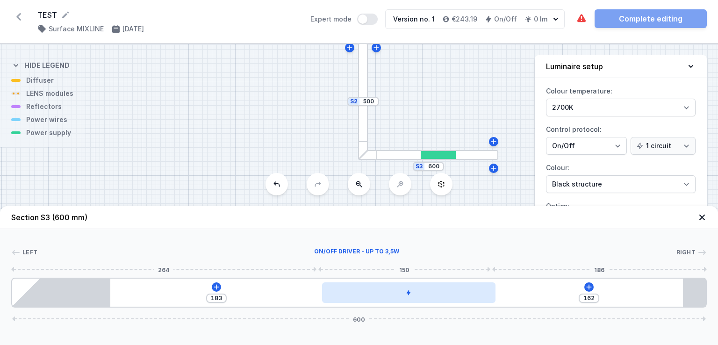
type input "152"
type input "193"
type input "144"
type input "201"
type input "134"
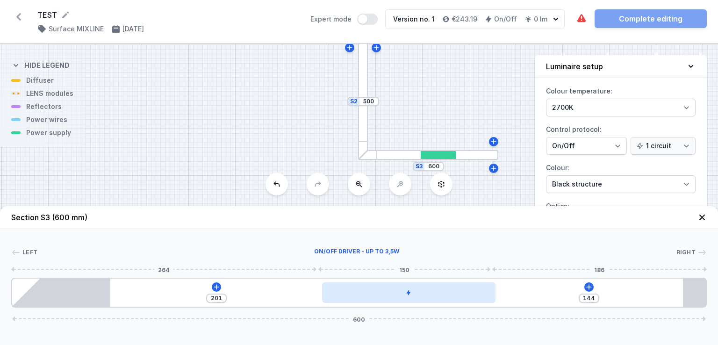
type input "211"
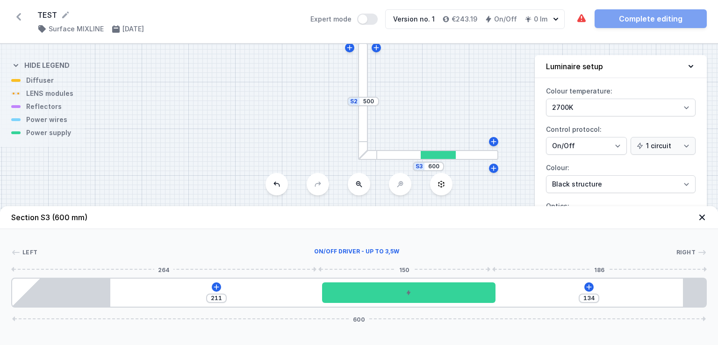
type input "122"
type input "223"
type input "114"
type input "231"
type input "107"
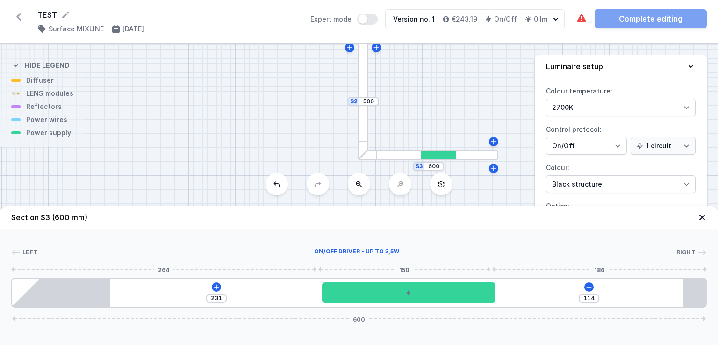
type input "238"
type input "100"
type input "245"
type input "93"
type input "252"
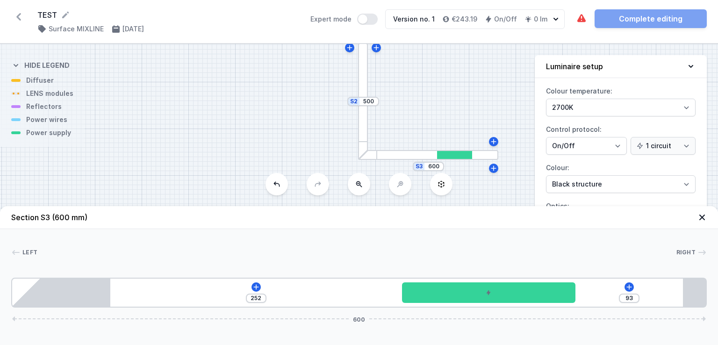
type input "87"
type input "258"
type input "74"
type input "271"
type input "62"
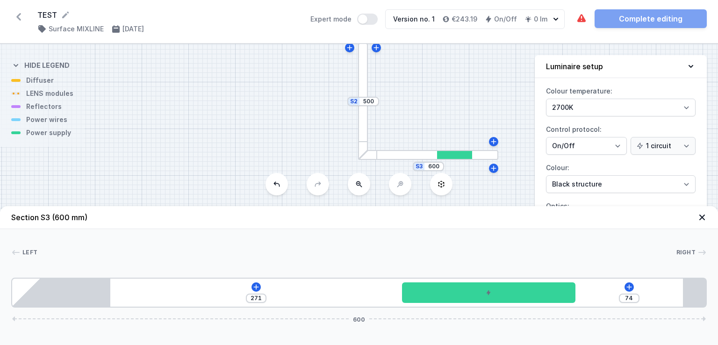
type input "283"
type input "52"
type input "293"
type input "49"
type input "296"
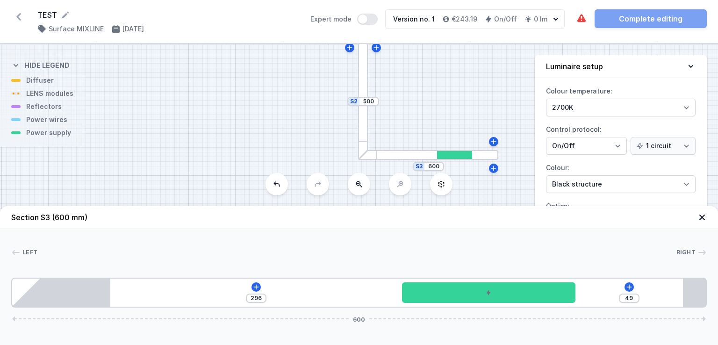
type input "43"
type input "302"
type input "42"
type input "303"
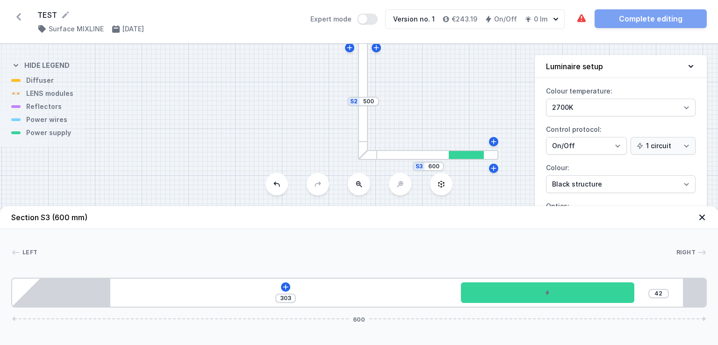
type input "41"
type input "304"
type input "36"
type input "309"
type input "31"
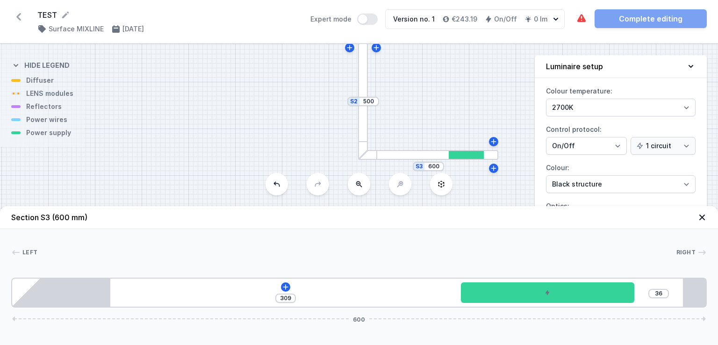
type input "314"
type input "27"
type input "318"
type input "23"
type input "322"
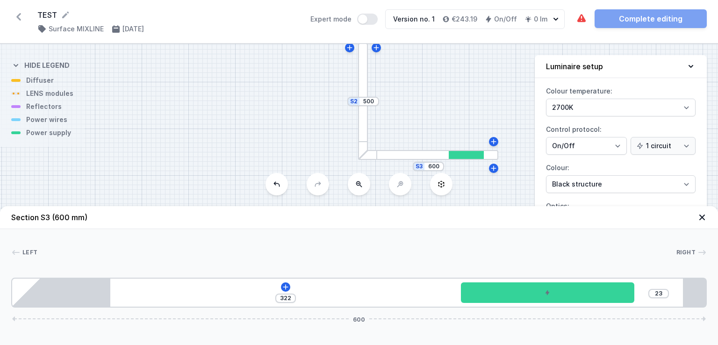
type input "19"
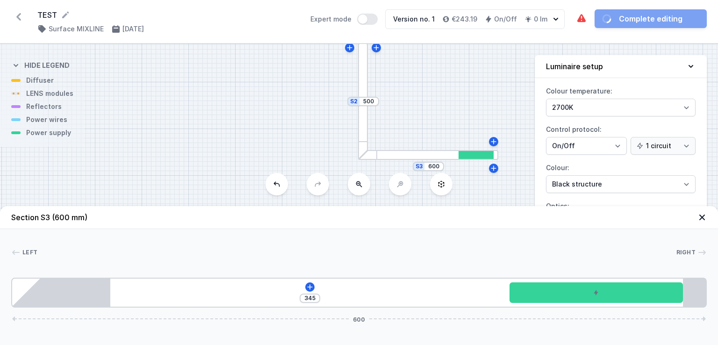
drag, startPoint x: 255, startPoint y: 290, endPoint x: 668, endPoint y: 309, distance: 413.5
click at [668, 309] on div "Section S3 (600 mm) Left Right 1 2 3 345 600 430 150 20 85 495 20 600" at bounding box center [359, 275] width 718 height 139
click at [310, 286] on icon at bounding box center [309, 286] width 5 height 5
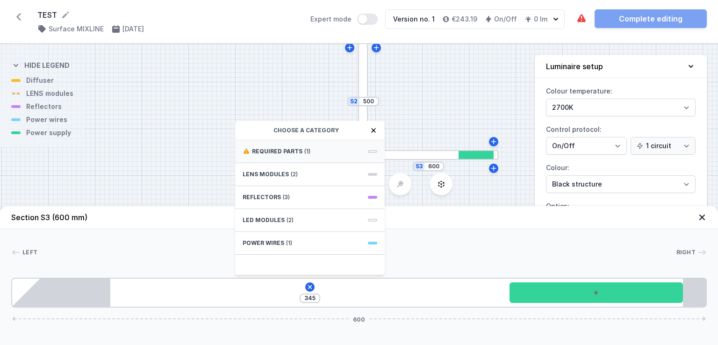
click at [281, 150] on span "Required parts" at bounding box center [277, 151] width 51 height 7
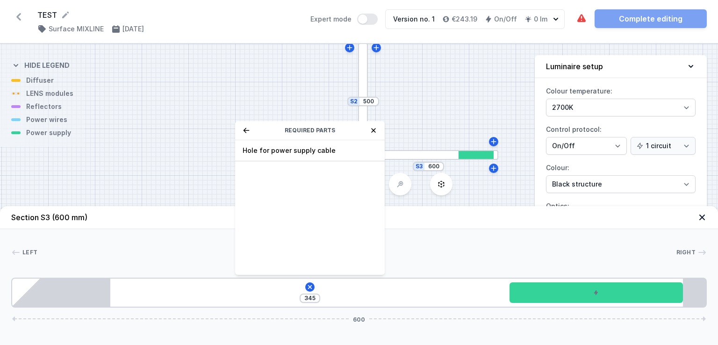
click at [281, 150] on span "Hole for power supply cable" at bounding box center [310, 150] width 135 height 9
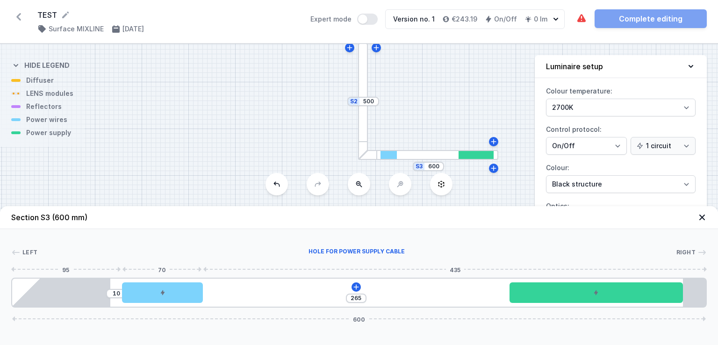
type input "158"
type input "117"
type input "142"
type input "133"
type input "136"
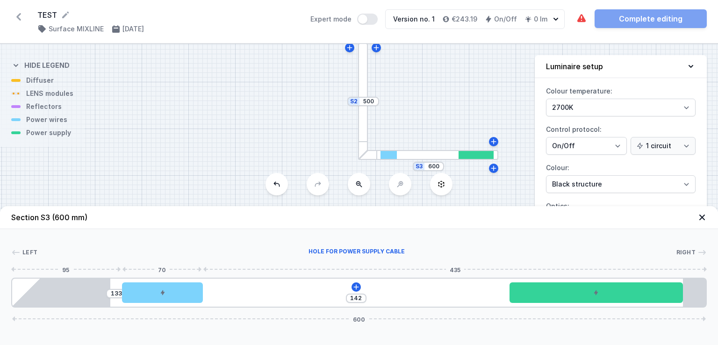
type input "139"
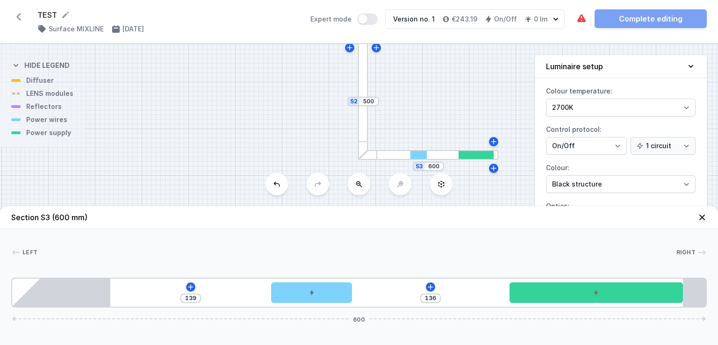
type input "124"
type input "151"
type input "121"
type input "154"
type input "111"
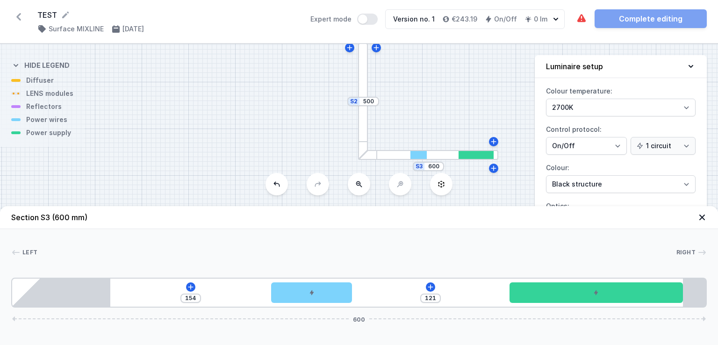
type input "164"
type input "105"
type input "170"
type input "103"
type input "172"
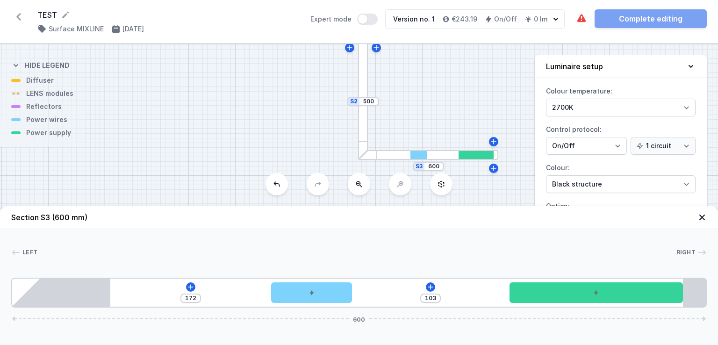
type input "90"
type input "185"
type input "89"
type input "186"
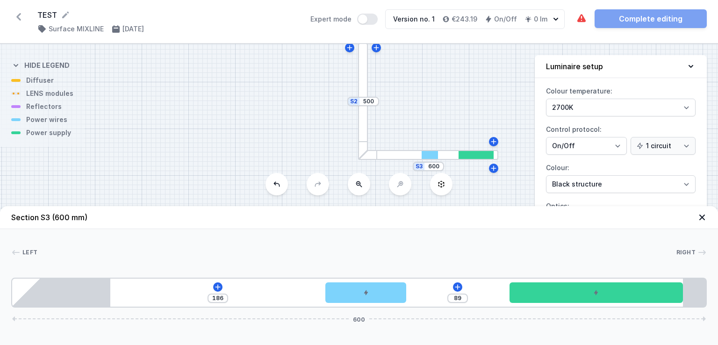
type input "88"
type input "187"
type input "87"
type input "188"
type input "81"
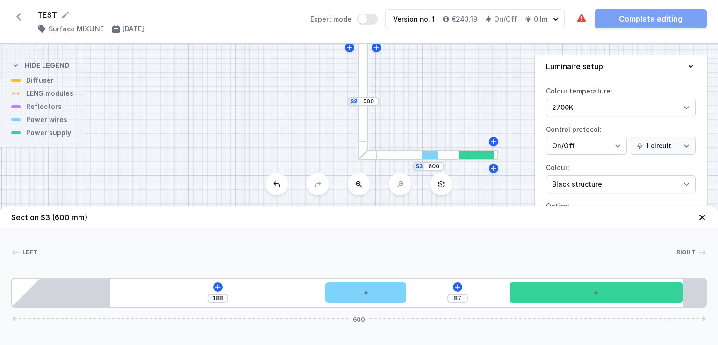
type input "194"
type input "67"
type input "208"
type input "50"
type input "225"
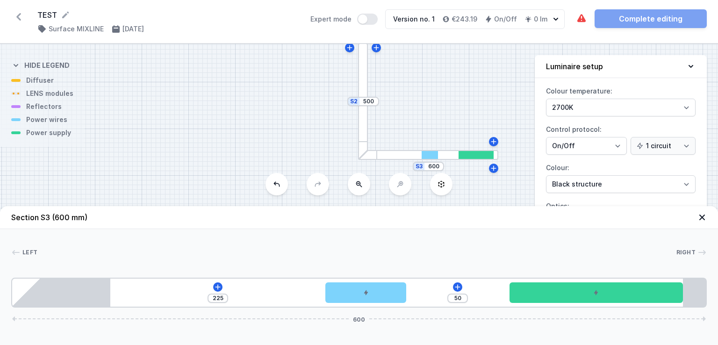
type input "37"
type input "238"
type input "33"
type input "242"
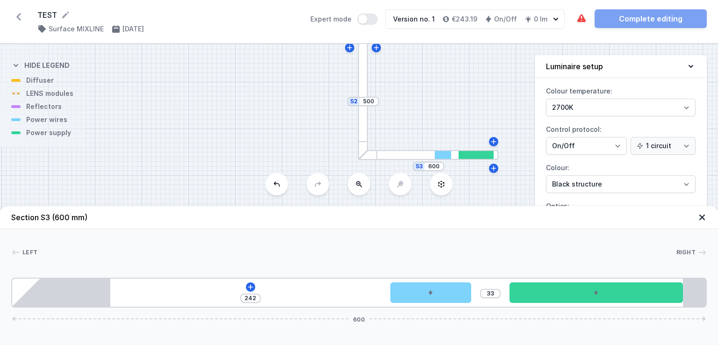
type input "29"
type input "275"
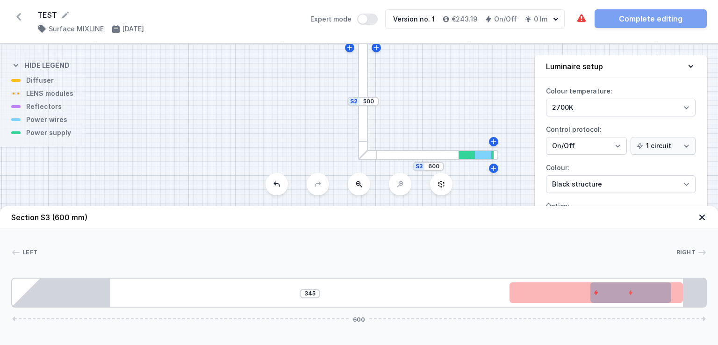
drag, startPoint x: 177, startPoint y: 292, endPoint x: 683, endPoint y: 327, distance: 507.8
click at [685, 327] on div "Section S3 (600 mm) Left Right 1 2 3 4 345 600 500 70 150 20 85 495 20 600" at bounding box center [359, 275] width 718 height 139
click at [365, 290] on div "345 600" at bounding box center [359, 293] width 696 height 30
click at [376, 290] on div "345 600" at bounding box center [359, 293] width 696 height 30
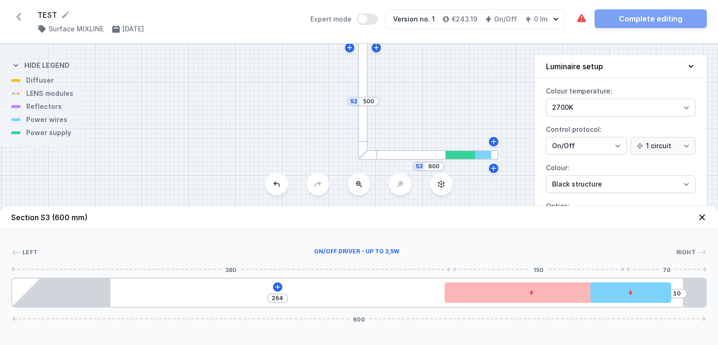
type input "265"
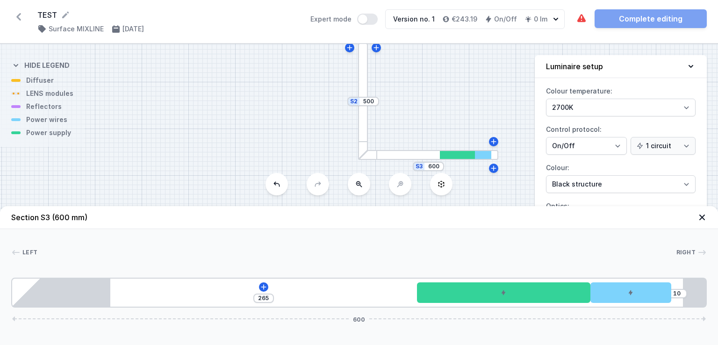
drag, startPoint x: 610, startPoint y: 294, endPoint x: 494, endPoint y: 281, distance: 116.3
click at [494, 281] on div "265 10 600" at bounding box center [359, 293] width 696 height 30
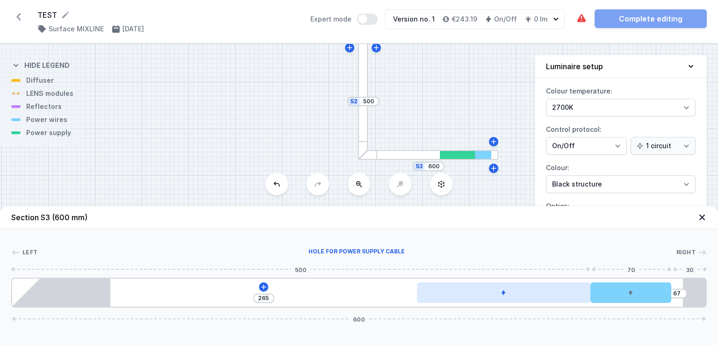
type input "80"
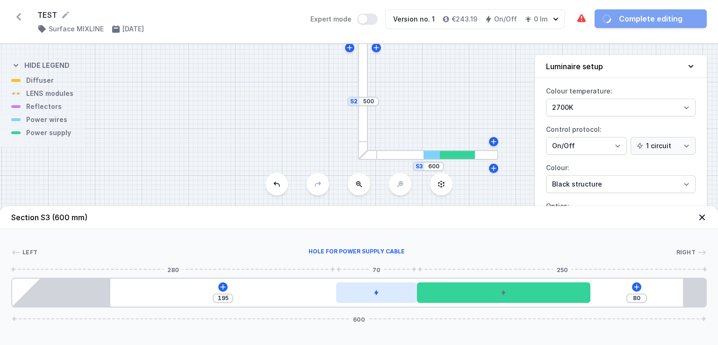
drag, startPoint x: 607, startPoint y: 295, endPoint x: 406, endPoint y: 285, distance: 201.4
click at [385, 289] on div at bounding box center [376, 293] width 81 height 21
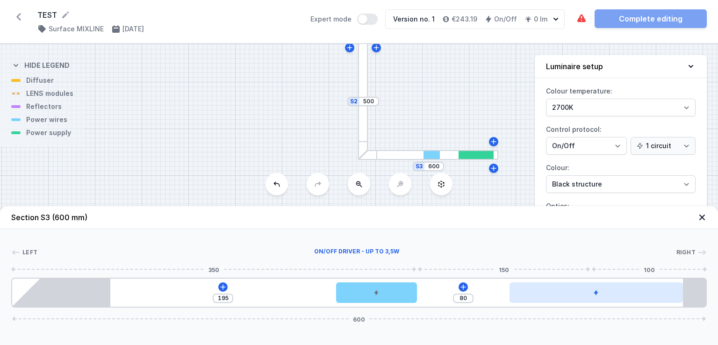
drag, startPoint x: 450, startPoint y: 298, endPoint x: 554, endPoint y: 297, distance: 103.8
click at [554, 297] on div at bounding box center [597, 293] width 174 height 21
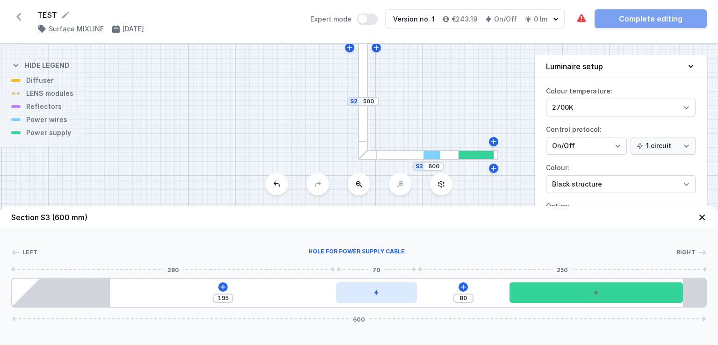
type input "204"
type input "71"
type input "212"
type input "63"
type input "215"
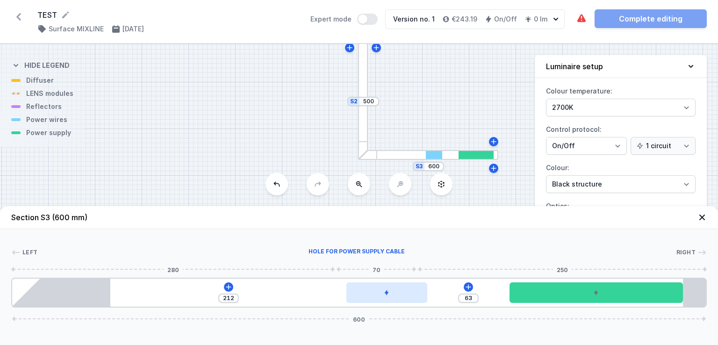
type input "60"
type input "221"
type input "54"
type input "224"
type input "51"
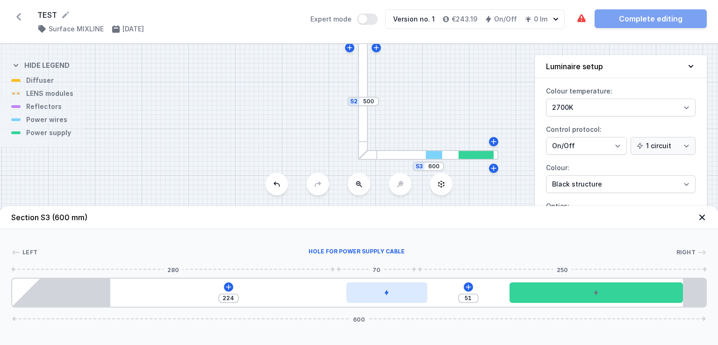
type input "225"
type input "50"
type input "227"
type input "48"
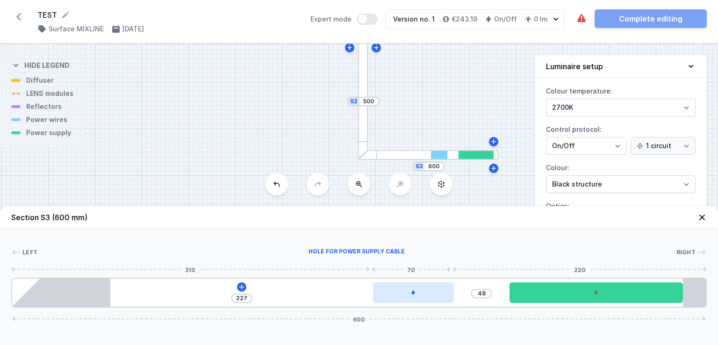
type input "224"
type input "51"
type input "218"
type input "57"
type input "210"
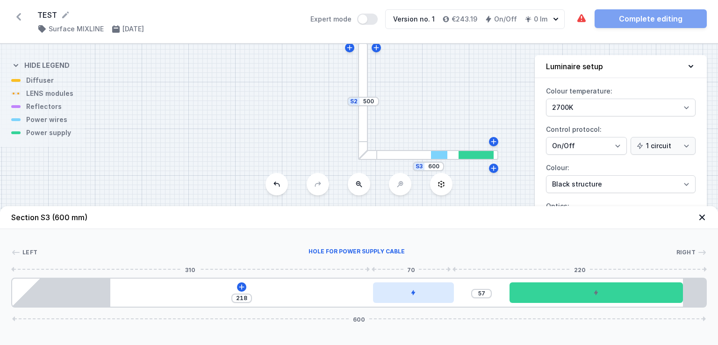
type input "65"
type input "205"
type input "70"
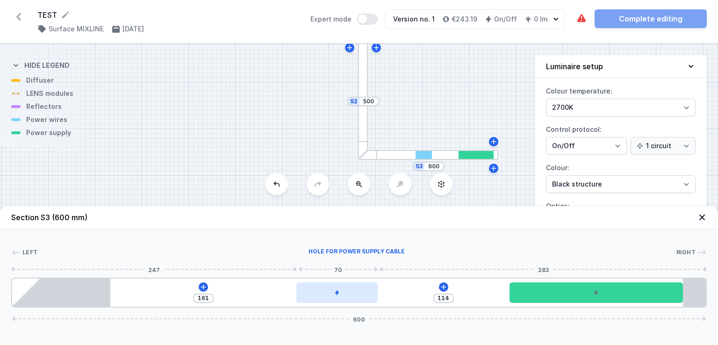
drag, startPoint x: 387, startPoint y: 292, endPoint x: 337, endPoint y: 290, distance: 50.1
click at [335, 292] on div at bounding box center [337, 293] width 81 height 21
drag, startPoint x: 357, startPoint y: 295, endPoint x: 341, endPoint y: 294, distance: 15.5
click at [341, 294] on div at bounding box center [333, 293] width 81 height 21
click at [340, 293] on div at bounding box center [343, 293] width 81 height 21
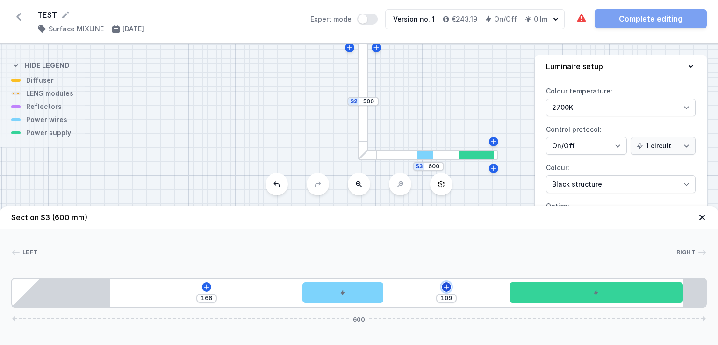
click at [448, 286] on icon at bounding box center [446, 286] width 7 height 7
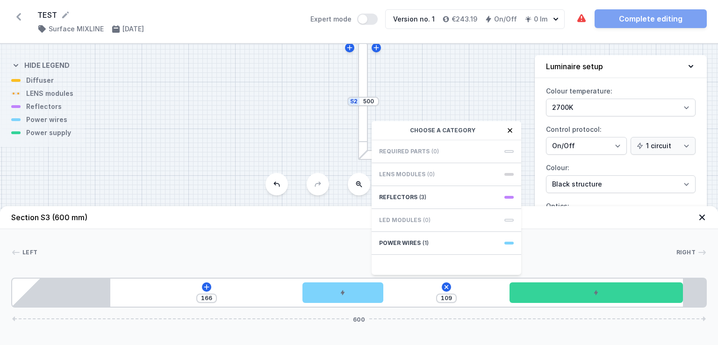
click at [421, 174] on span "LENS modules" at bounding box center [402, 174] width 46 height 7
click at [409, 199] on span "Reflectors" at bounding box center [398, 197] width 38 height 7
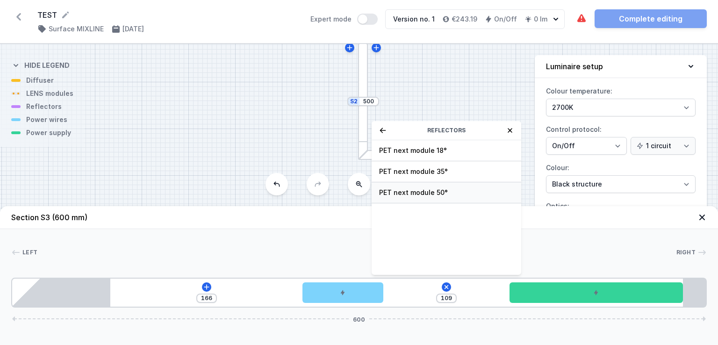
click at [412, 191] on span "PET next module 50°" at bounding box center [446, 192] width 135 height 9
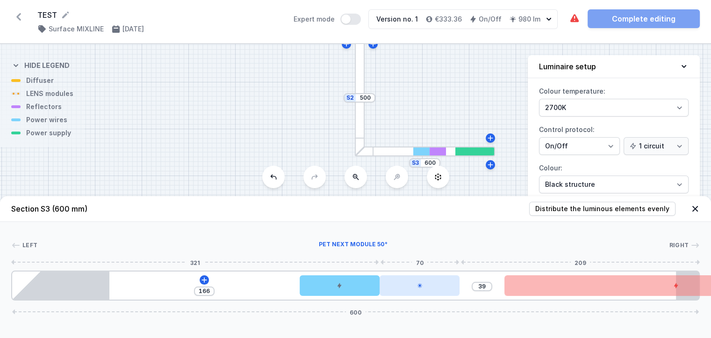
drag, startPoint x: 414, startPoint y: 296, endPoint x: 445, endPoint y: 296, distance: 30.9
click at [445, 296] on div at bounding box center [420, 285] width 80 height 21
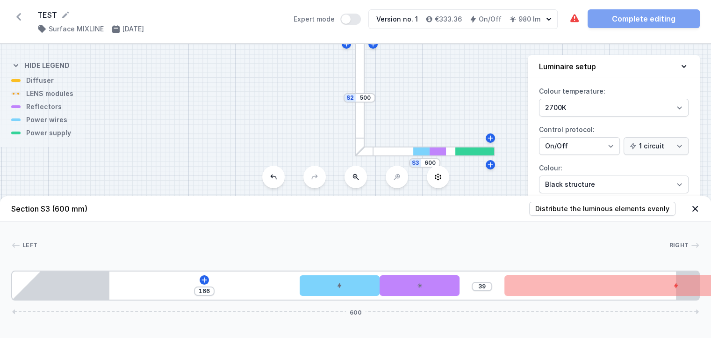
drag, startPoint x: 440, startPoint y: 296, endPoint x: 475, endPoint y: 298, distance: 35.1
click at [475, 298] on div "166 39 600" at bounding box center [355, 285] width 689 height 30
click at [205, 283] on icon at bounding box center [204, 279] width 7 height 7
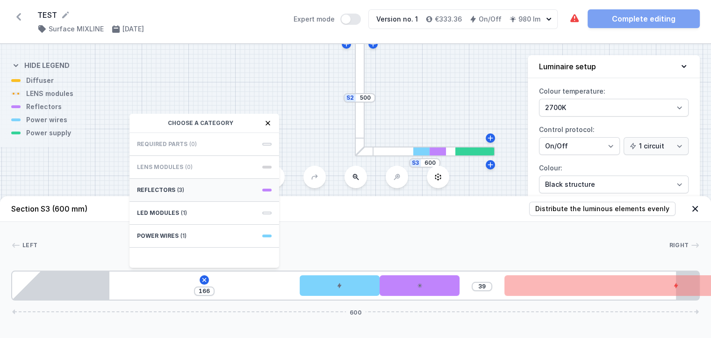
click at [180, 194] on span "(3)" at bounding box center [180, 189] width 7 height 7
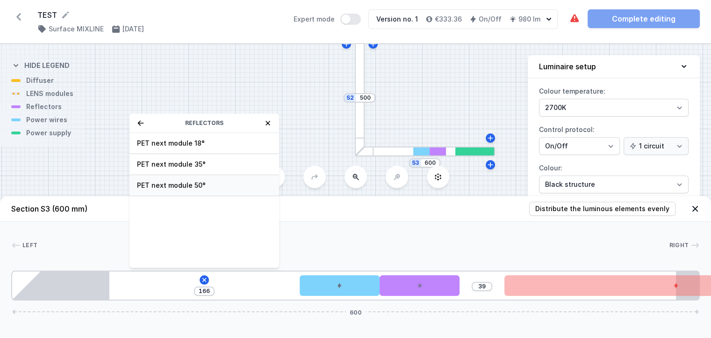
click at [181, 190] on span "PET next module 50°" at bounding box center [204, 185] width 135 height 9
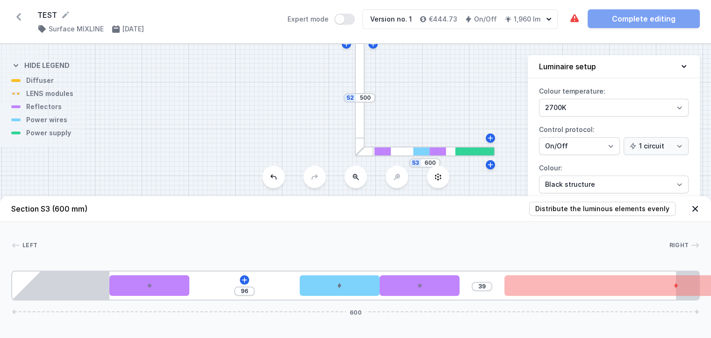
drag, startPoint x: 155, startPoint y: 290, endPoint x: 218, endPoint y: 292, distance: 63.6
click at [218, 292] on div "96 39 600" at bounding box center [355, 285] width 689 height 30
click at [361, 85] on div at bounding box center [360, 97] width 10 height 117
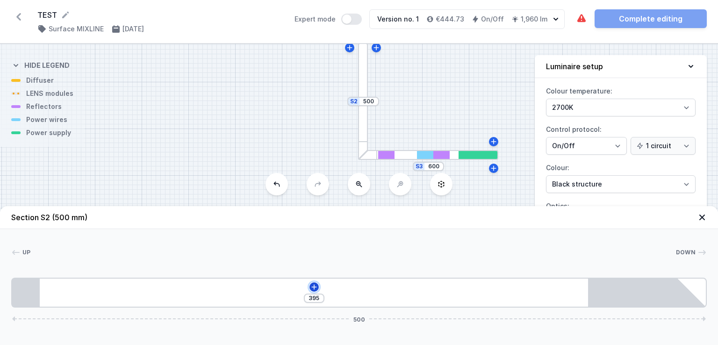
click at [314, 287] on icon at bounding box center [314, 286] width 5 height 5
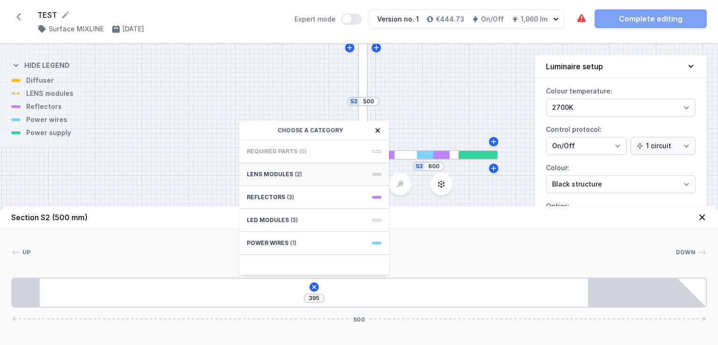
click at [278, 174] on span "LENS modules" at bounding box center [270, 174] width 46 height 7
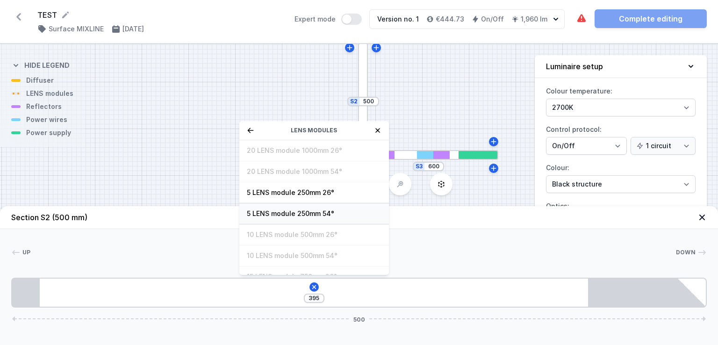
click at [286, 214] on span "5 LENS module 250mm 54°" at bounding box center [314, 213] width 135 height 9
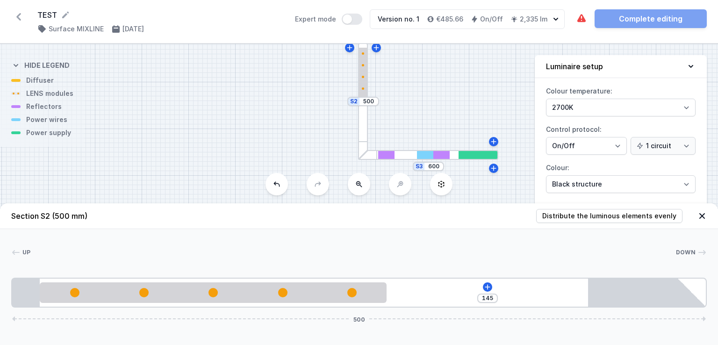
click at [407, 156] on div at bounding box center [428, 155] width 140 height 10
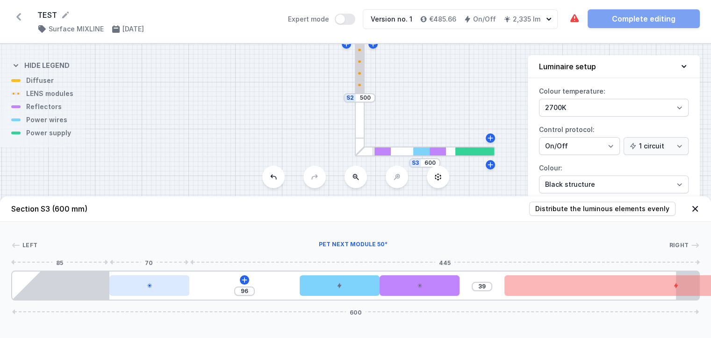
click at [156, 294] on div at bounding box center [149, 285] width 80 height 21
click at [135, 294] on div at bounding box center [149, 285] width 80 height 21
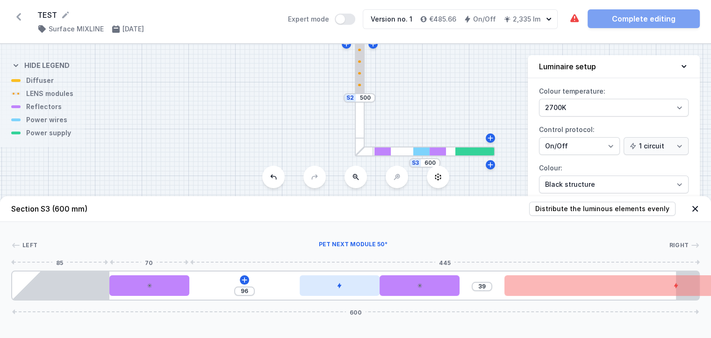
drag, startPoint x: 137, startPoint y: 294, endPoint x: 327, endPoint y: 292, distance: 190.4
click at [327, 292] on div at bounding box center [340, 285] width 80 height 21
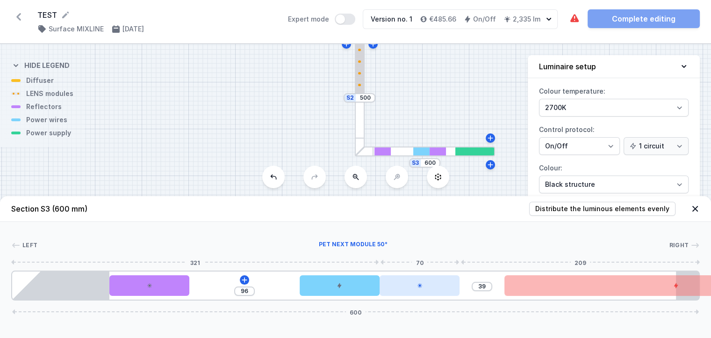
click at [394, 294] on div at bounding box center [420, 285] width 80 height 21
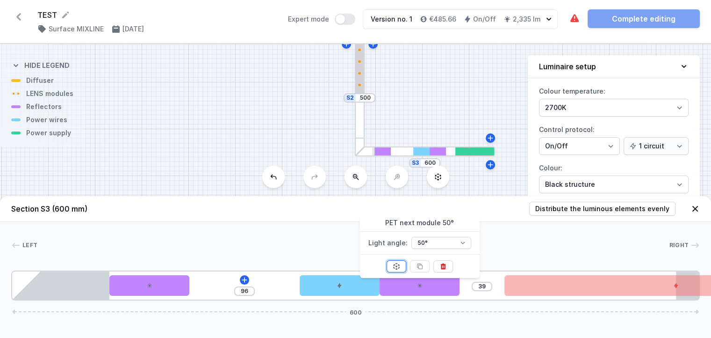
click at [395, 265] on icon at bounding box center [396, 265] width 7 height 7
drag, startPoint x: 386, startPoint y: 298, endPoint x: 464, endPoint y: 301, distance: 77.7
click at [464, 300] on div "96 39 600" at bounding box center [355, 285] width 689 height 30
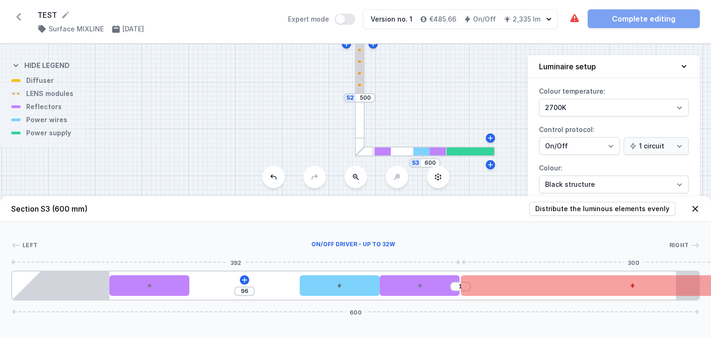
drag, startPoint x: 514, startPoint y: 291, endPoint x: 482, endPoint y: 292, distance: 31.8
click at [482, 292] on div at bounding box center [633, 285] width 344 height 21
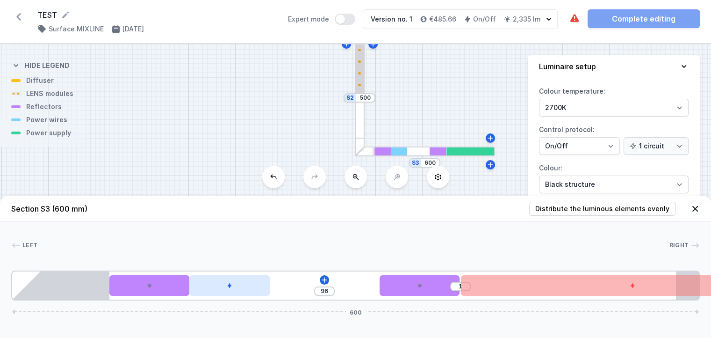
drag, startPoint x: 355, startPoint y: 295, endPoint x: 326, endPoint y: 294, distance: 29.5
click at [326, 294] on div "96 1 600" at bounding box center [355, 285] width 689 height 30
drag, startPoint x: 259, startPoint y: 292, endPoint x: 307, endPoint y: 295, distance: 48.3
click at [305, 293] on div "96 1 600" at bounding box center [355, 285] width 689 height 30
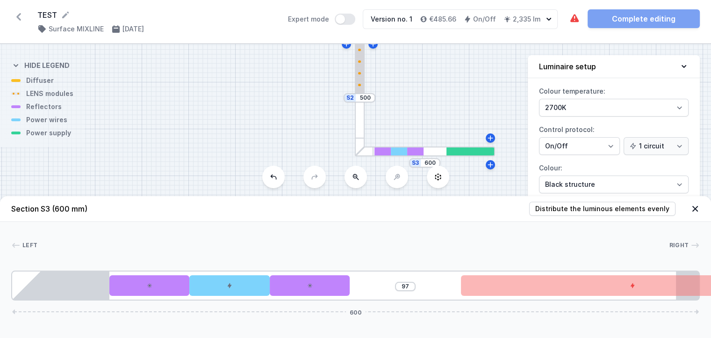
drag, startPoint x: 391, startPoint y: 292, endPoint x: 356, endPoint y: 294, distance: 34.2
click at [356, 294] on div "97 600" at bounding box center [355, 285] width 689 height 30
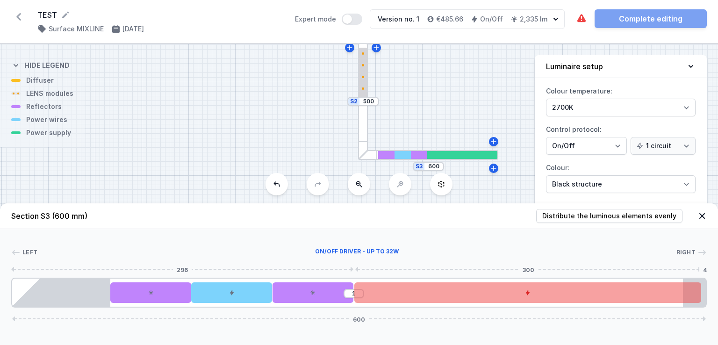
drag, startPoint x: 461, startPoint y: 296, endPoint x: 414, endPoint y: 297, distance: 46.3
click at [414, 297] on div at bounding box center [528, 293] width 347 height 21
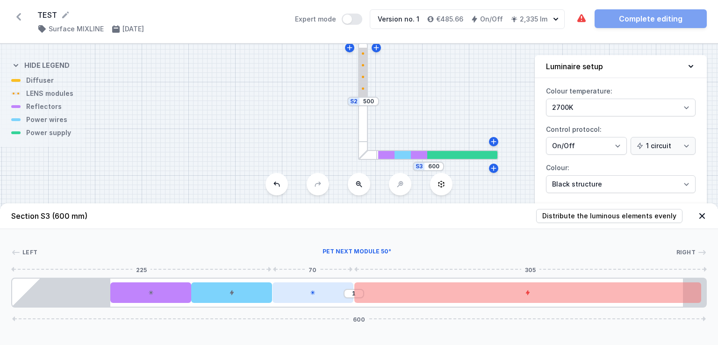
click at [298, 298] on div at bounding box center [313, 293] width 81 height 21
click at [303, 292] on div at bounding box center [313, 293] width 81 height 21
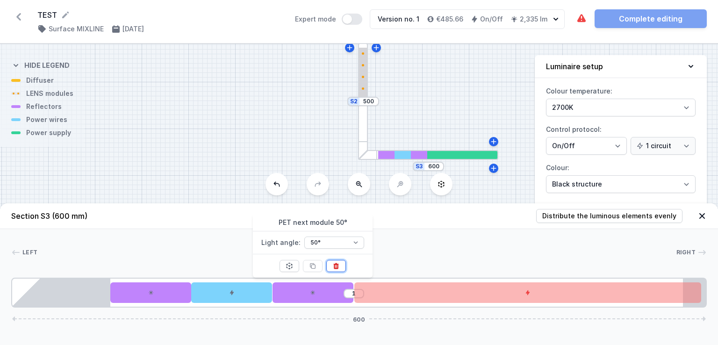
click at [334, 265] on icon at bounding box center [336, 266] width 5 height 6
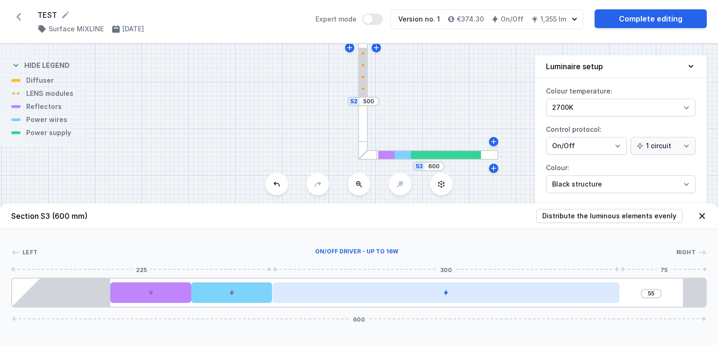
click at [363, 292] on div at bounding box center [446, 293] width 347 height 21
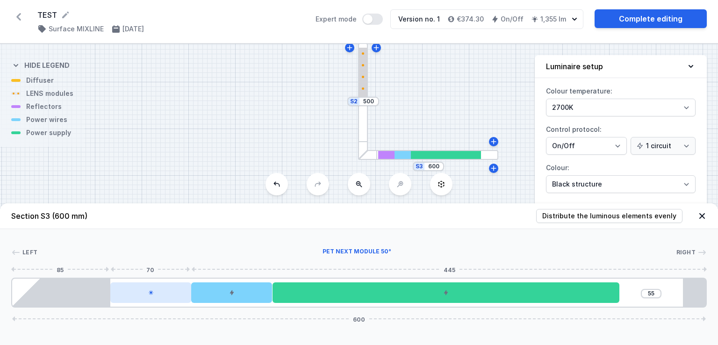
click at [158, 292] on div at bounding box center [150, 293] width 81 height 21
drag, startPoint x: 139, startPoint y: 298, endPoint x: 132, endPoint y: 298, distance: 7.5
click at [132, 298] on div at bounding box center [150, 293] width 81 height 21
click at [132, 297] on div at bounding box center [150, 293] width 81 height 21
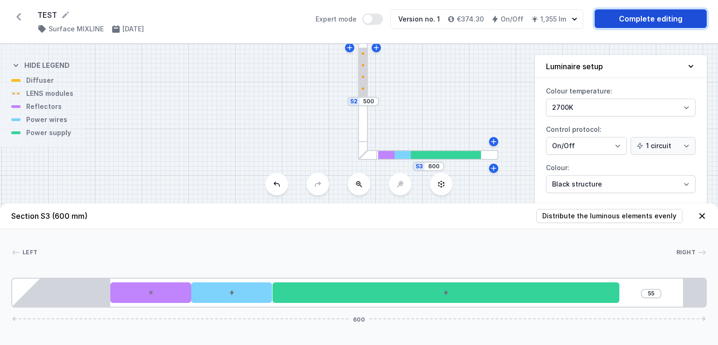
click at [620, 16] on link "Complete editing" at bounding box center [651, 18] width 112 height 19
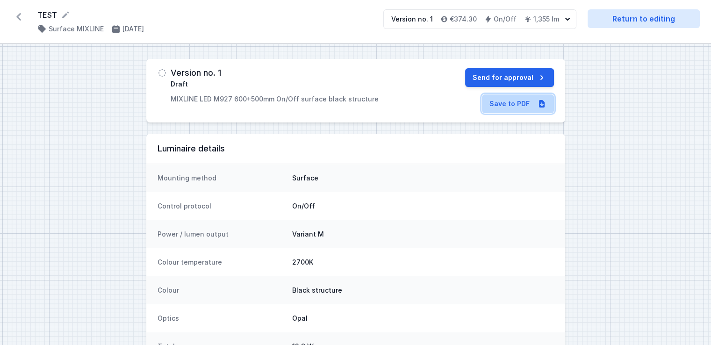
click at [513, 107] on link "Save to PDF" at bounding box center [518, 103] width 72 height 19
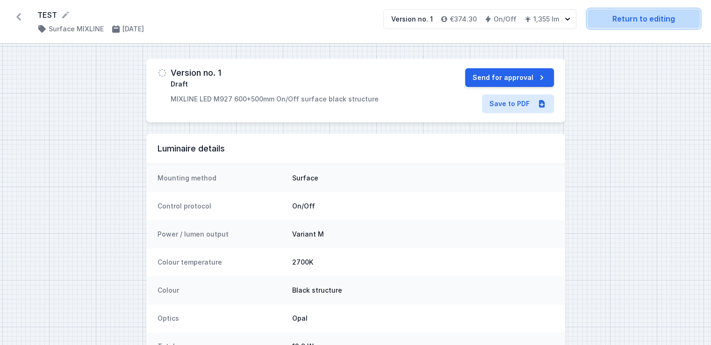
click at [648, 17] on link "Return to editing" at bounding box center [644, 18] width 112 height 19
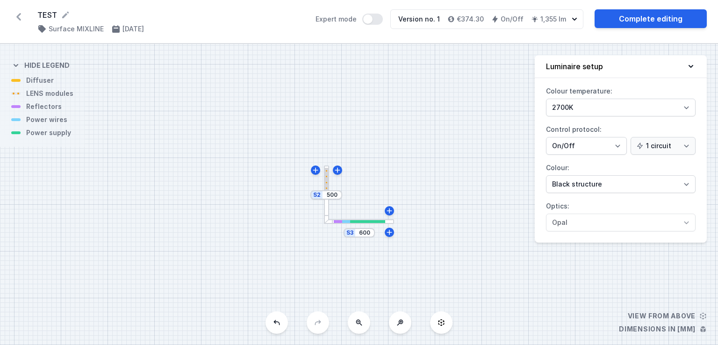
click at [365, 224] on div "S3 600 S2 500" at bounding box center [359, 194] width 718 height 301
click at [390, 210] on icon at bounding box center [389, 210] width 5 height 5
click at [392, 218] on div at bounding box center [393, 217] width 4 height 4
click at [393, 198] on div at bounding box center [393, 209] width 5 height 29
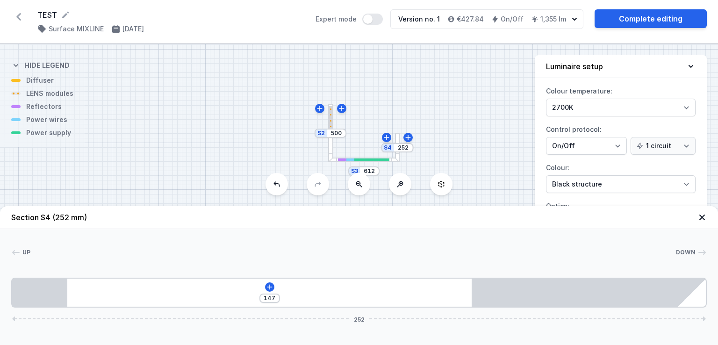
drag, startPoint x: 406, startPoint y: 159, endPoint x: 408, endPoint y: 99, distance: 59.9
click at [410, 98] on div "S4 252 S3 612 S2 500" at bounding box center [359, 194] width 718 height 301
click at [341, 108] on icon at bounding box center [341, 107] width 5 height 5
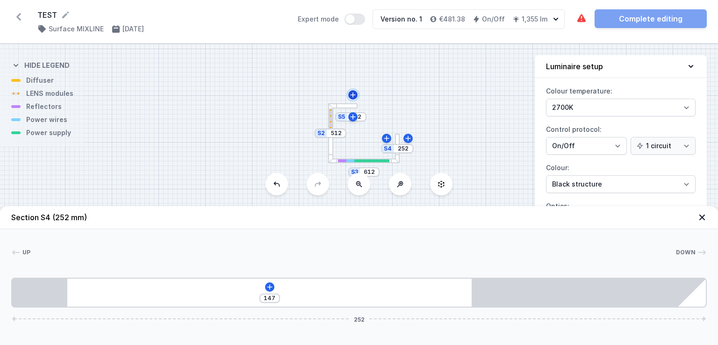
click at [351, 96] on icon at bounding box center [352, 94] width 7 height 7
click at [294, 296] on div "147 252" at bounding box center [359, 293] width 696 height 30
click at [270, 285] on icon at bounding box center [269, 286] width 7 height 7
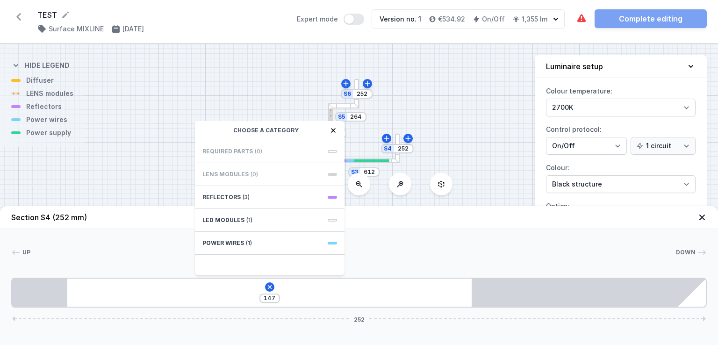
click at [423, 259] on div "Up Down" at bounding box center [359, 254] width 696 height 13
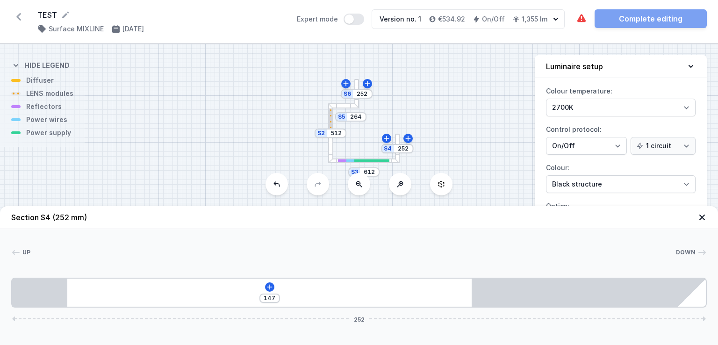
click at [341, 119] on div "S5 264" at bounding box center [350, 116] width 31 height 9
click at [358, 122] on div "S6 252 S5 264 S4 252 S3 612 S2 512" at bounding box center [359, 194] width 718 height 301
click at [346, 107] on div at bounding box center [343, 105] width 31 height 5
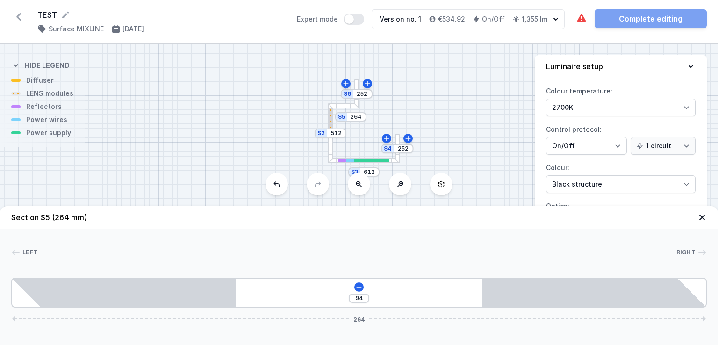
click at [702, 217] on icon at bounding box center [703, 218] width 6 height 6
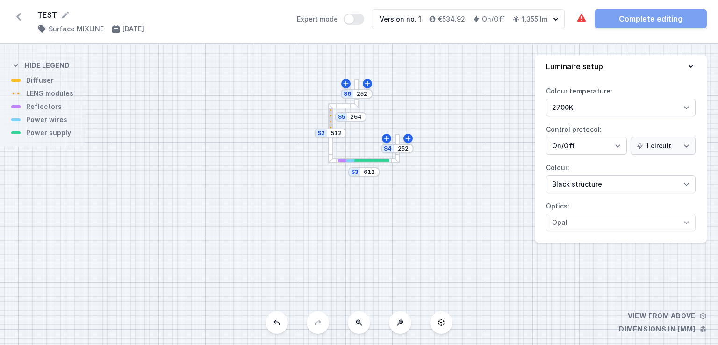
click at [397, 139] on div at bounding box center [397, 148] width 5 height 29
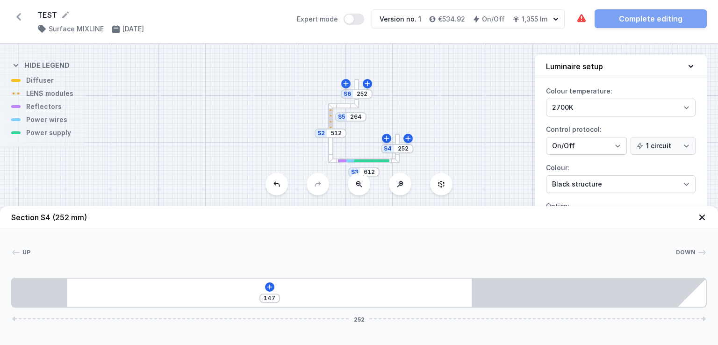
click at [276, 184] on icon at bounding box center [276, 184] width 7 height 7
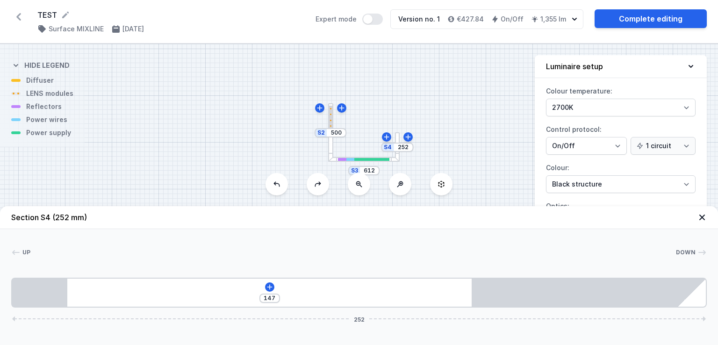
click at [318, 185] on icon at bounding box center [317, 184] width 7 height 7
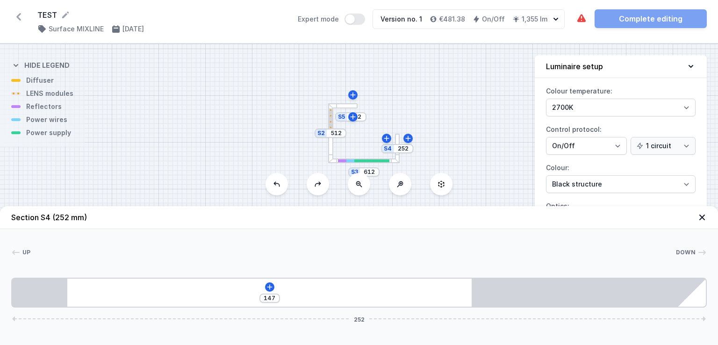
click at [276, 185] on icon at bounding box center [276, 184] width 7 height 7
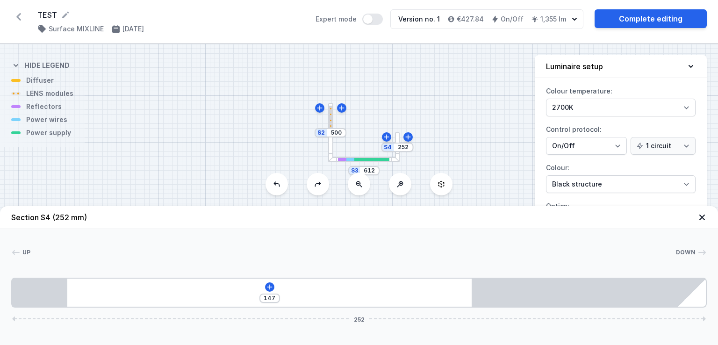
click at [276, 185] on icon at bounding box center [276, 184] width 7 height 7
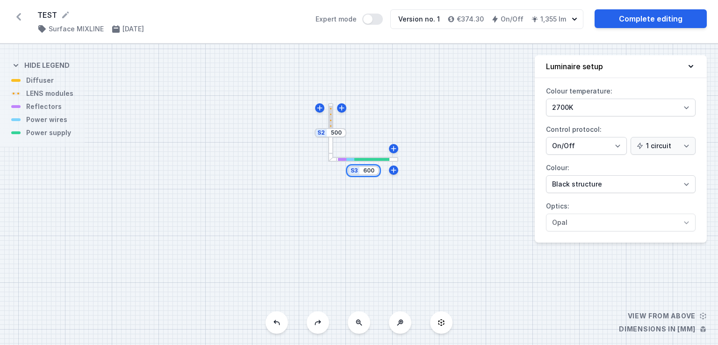
click at [372, 171] on input "600" at bounding box center [369, 170] width 15 height 7
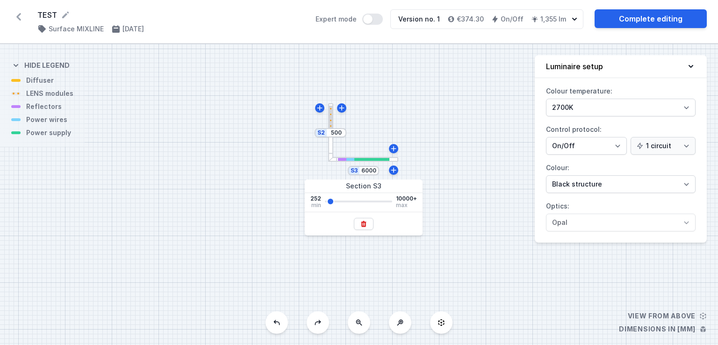
click at [391, 265] on div "S3 6000 S2 500" at bounding box center [359, 194] width 718 height 301
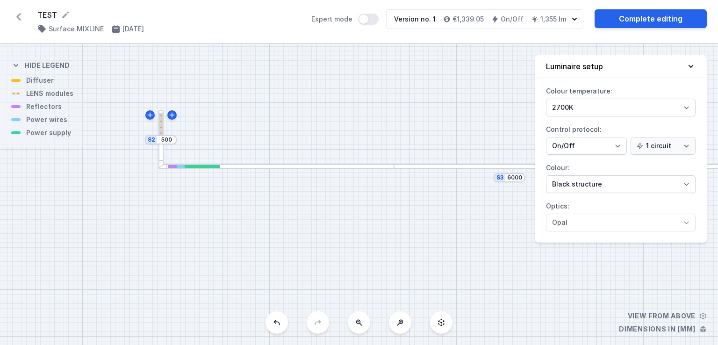
drag, startPoint x: 425, startPoint y: 255, endPoint x: 255, endPoint y: 262, distance: 169.9
click at [255, 262] on div "S3 6000 S2 500" at bounding box center [359, 194] width 718 height 301
click at [517, 176] on input "6000" at bounding box center [515, 177] width 15 height 7
